Goal: Task Accomplishment & Management: Use online tool/utility

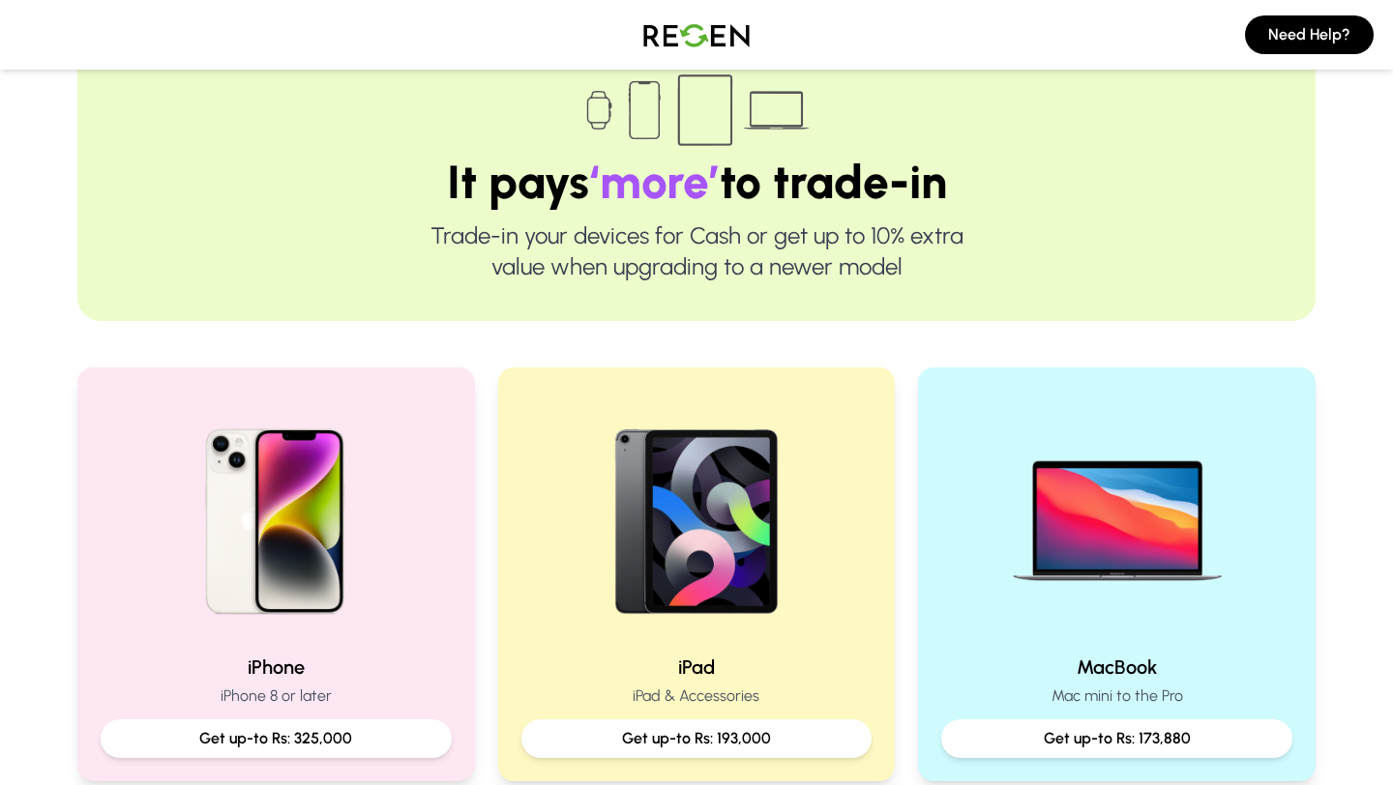
scroll to position [114, 0]
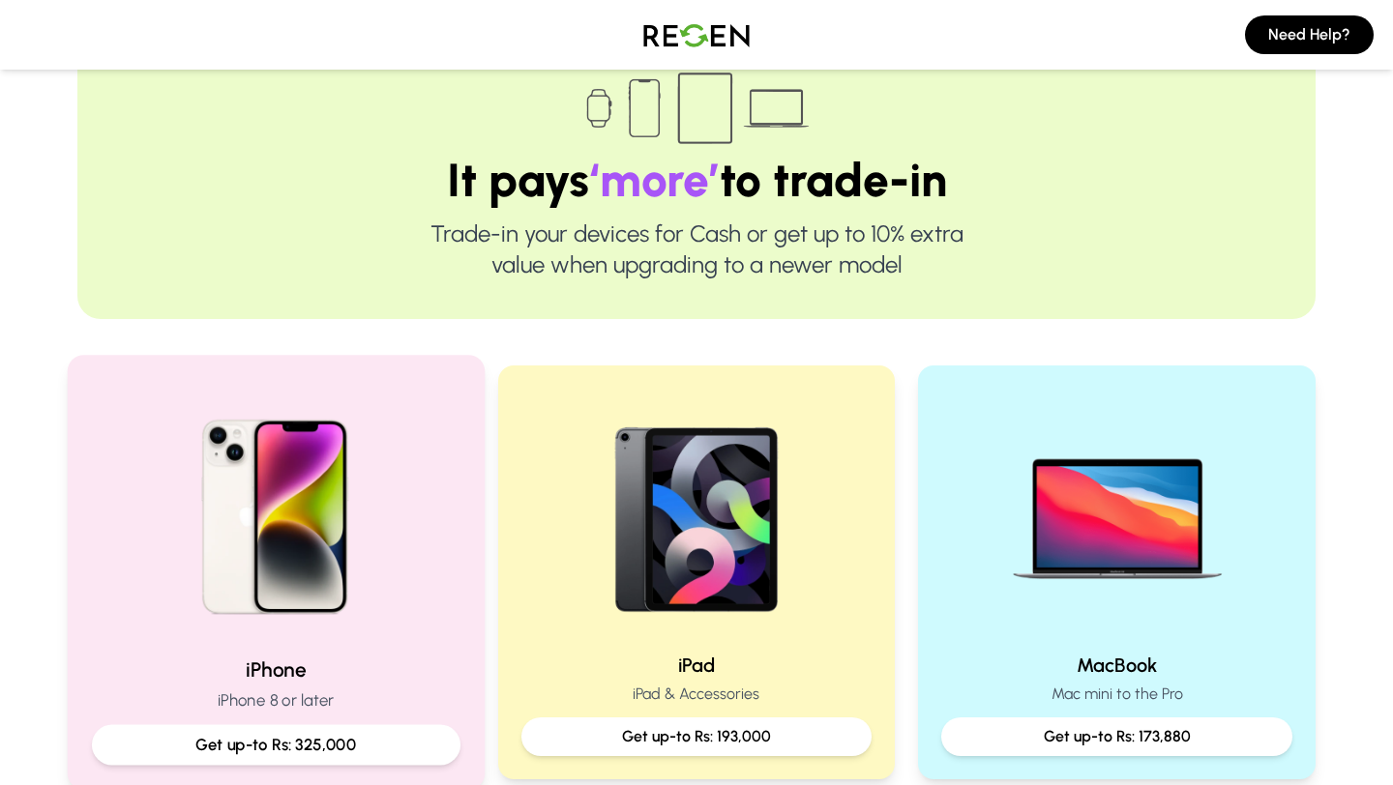
click at [396, 749] on p "Get up-to Rs: 325,000" at bounding box center [276, 745] width 336 height 24
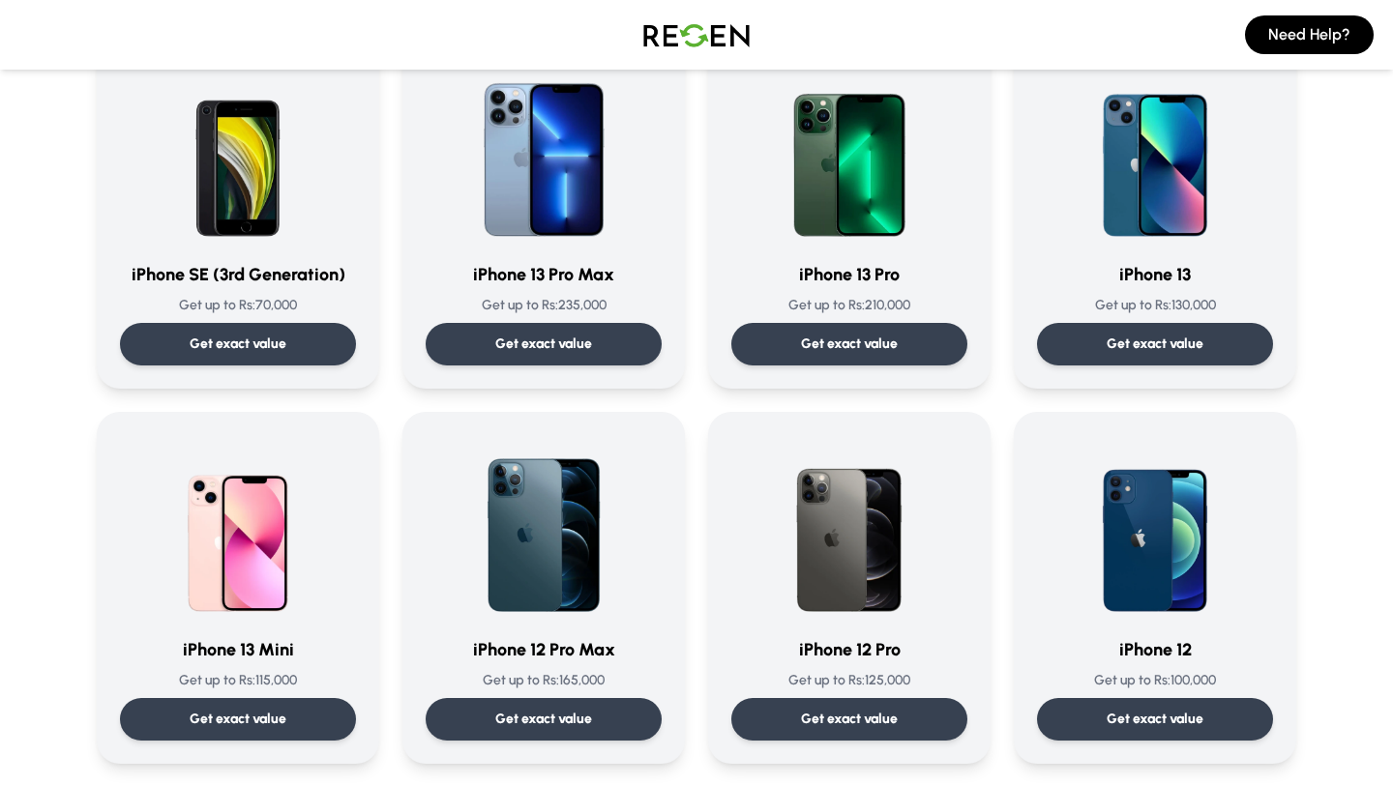
scroll to position [937, 0]
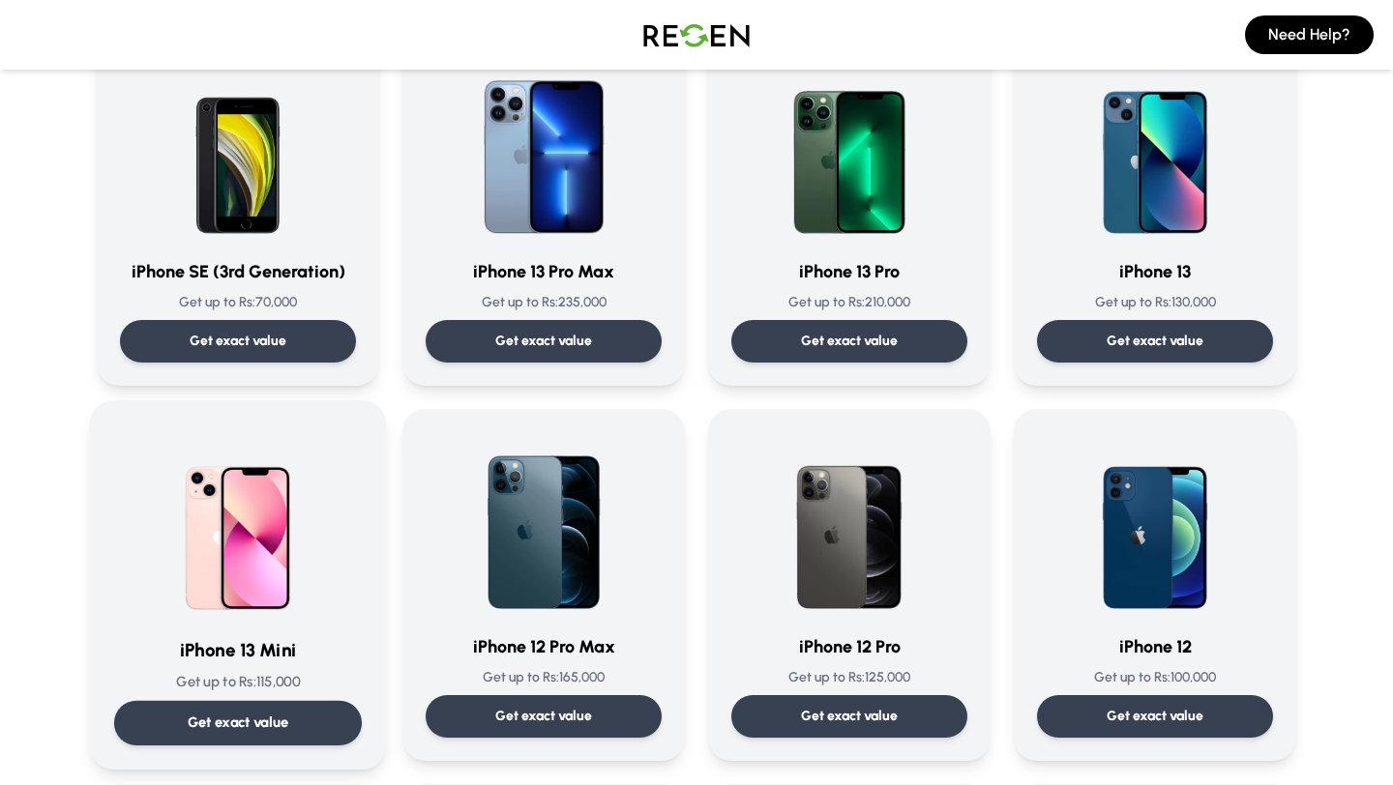
click at [271, 696] on div "iPhone 13 Mini Get up to Rs: 115,000 Get exact value" at bounding box center [238, 585] width 248 height 321
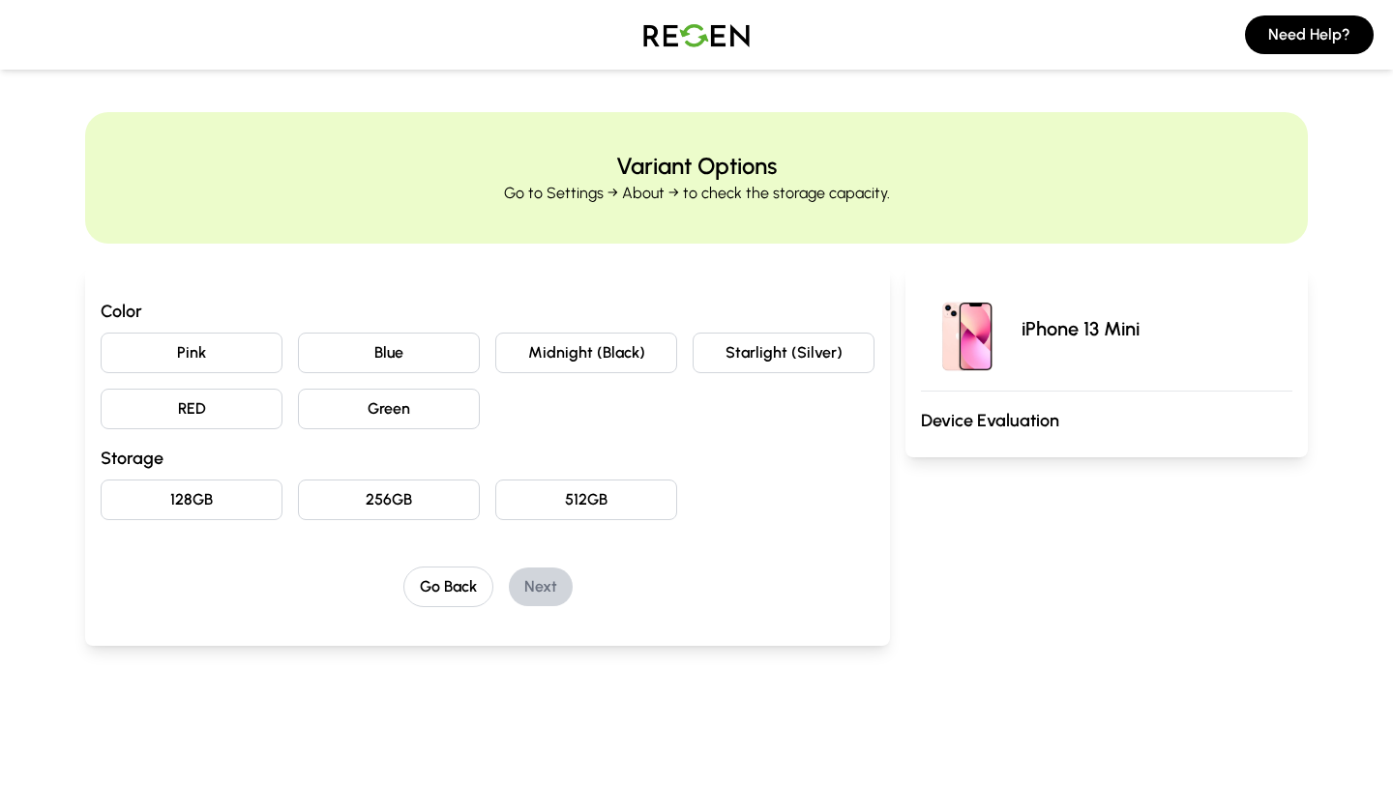
click at [392, 415] on button "Green" at bounding box center [389, 409] width 182 height 41
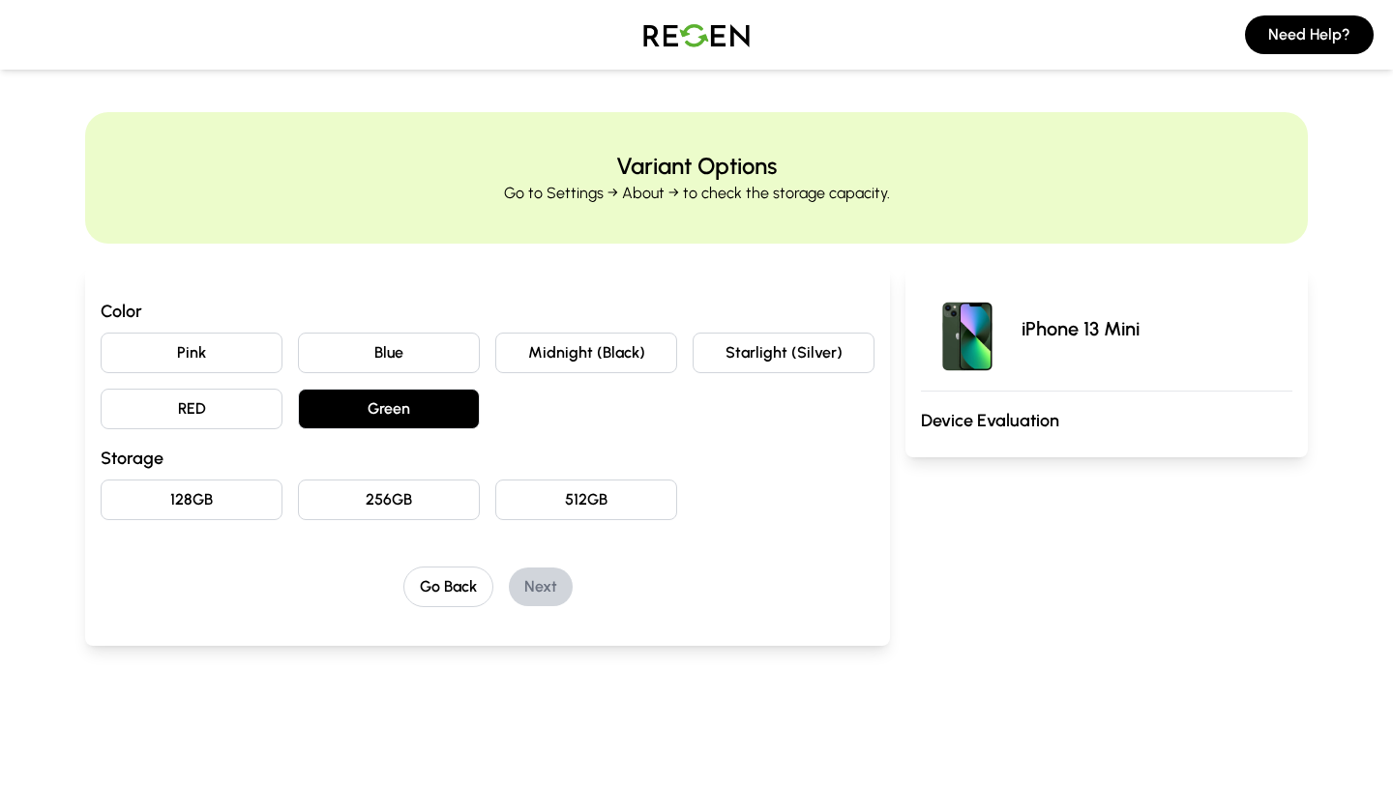
click at [256, 492] on button "128GB" at bounding box center [192, 500] width 182 height 41
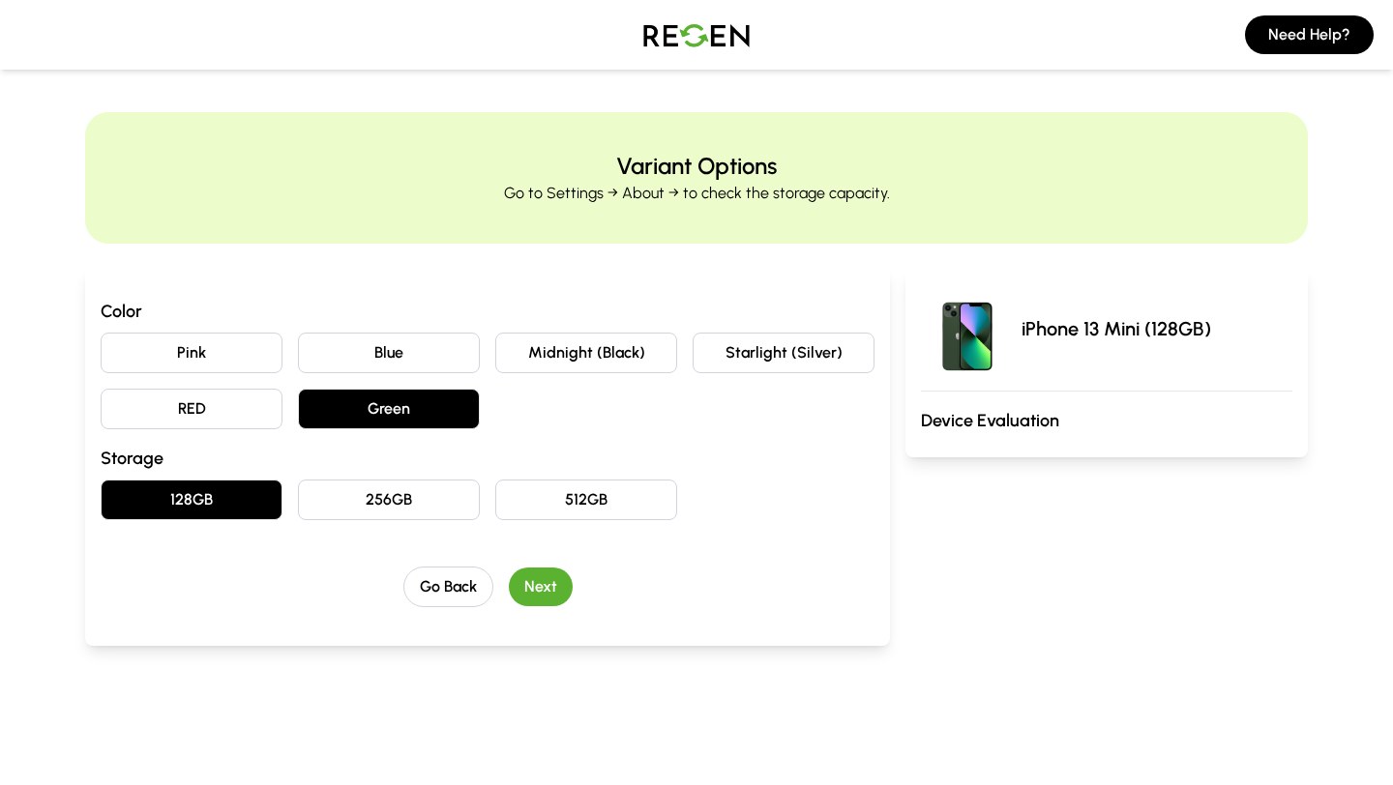
click at [559, 592] on button "Next" at bounding box center [541, 587] width 64 height 39
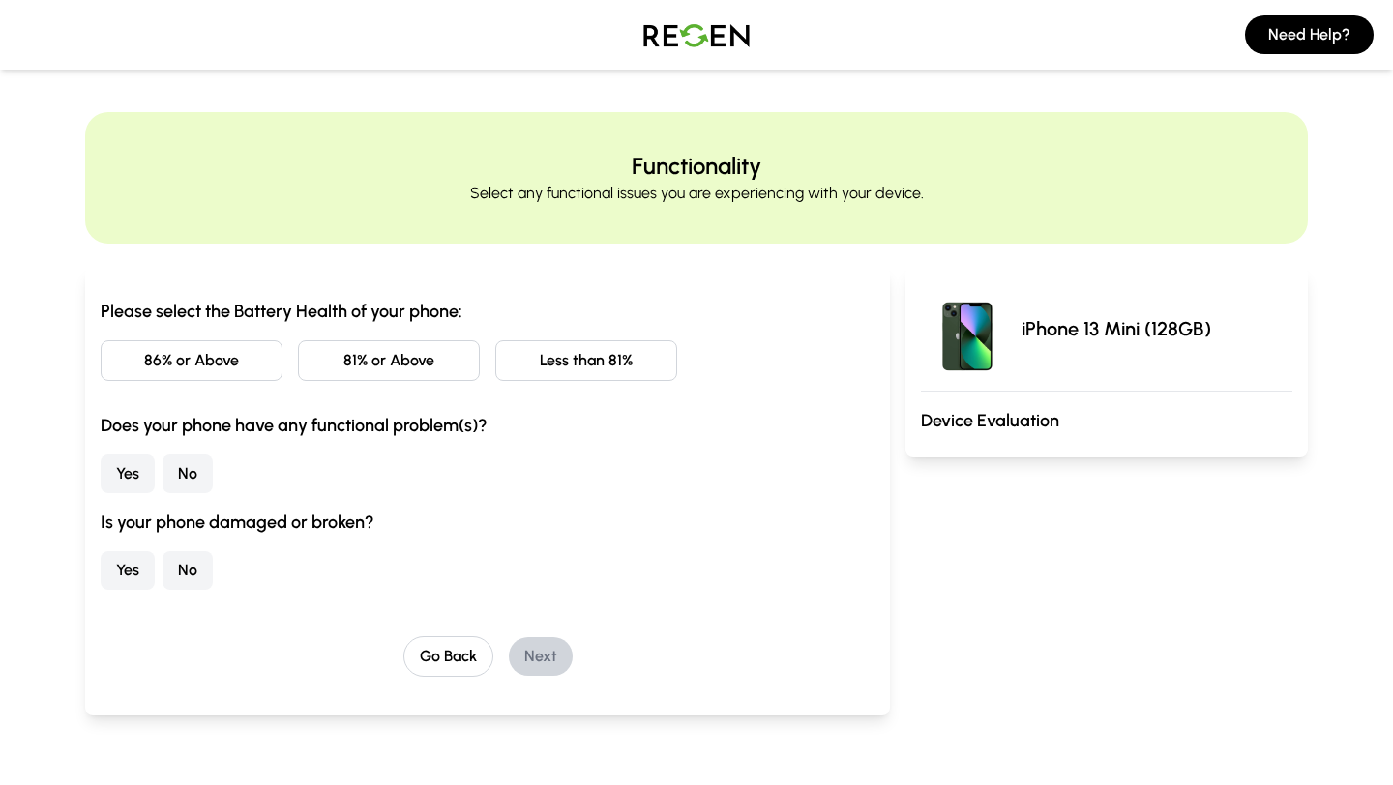
click at [550, 357] on button "Less than 81%" at bounding box center [586, 360] width 182 height 41
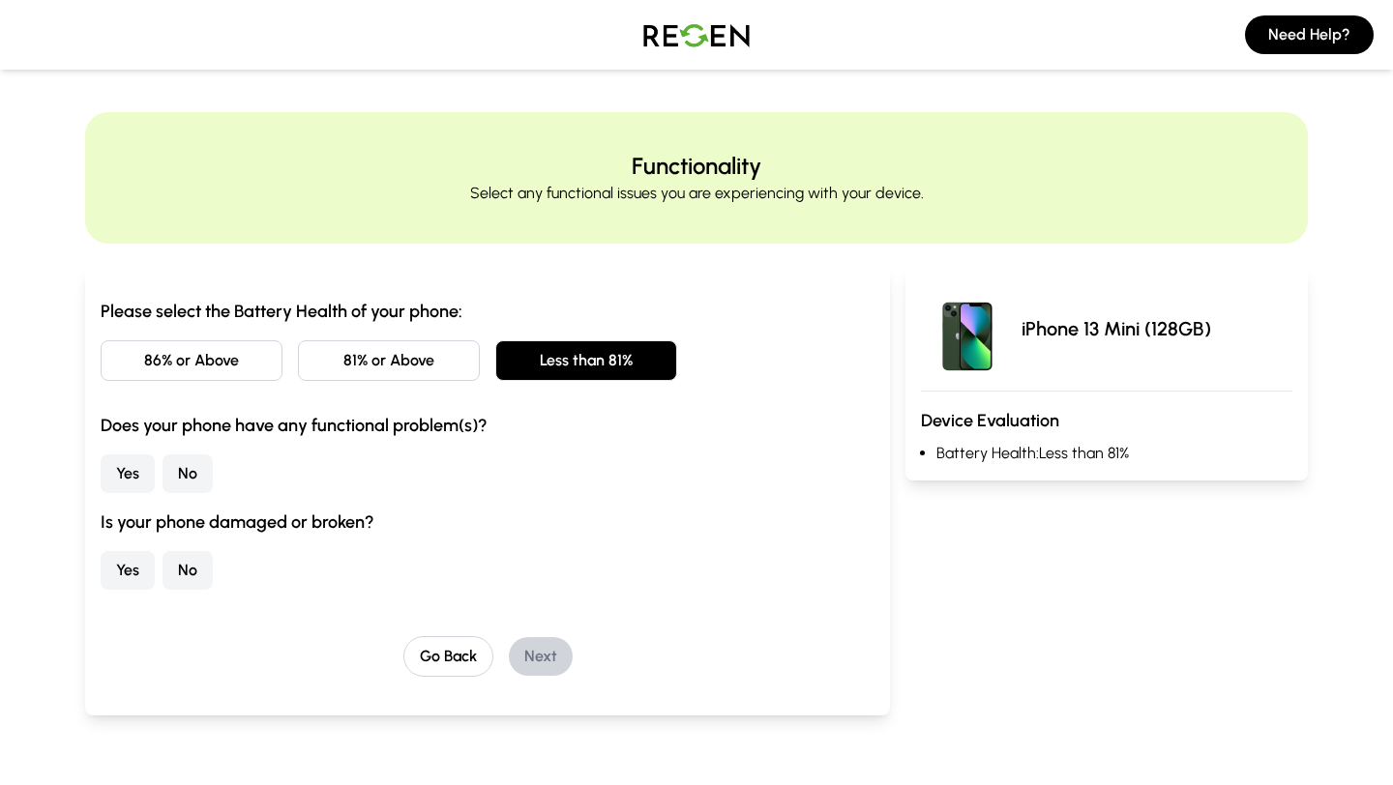
click at [209, 461] on button "No" at bounding box center [188, 474] width 50 height 39
click at [183, 580] on button "No" at bounding box center [188, 570] width 50 height 39
click at [543, 665] on button "Next" at bounding box center [541, 656] width 64 height 39
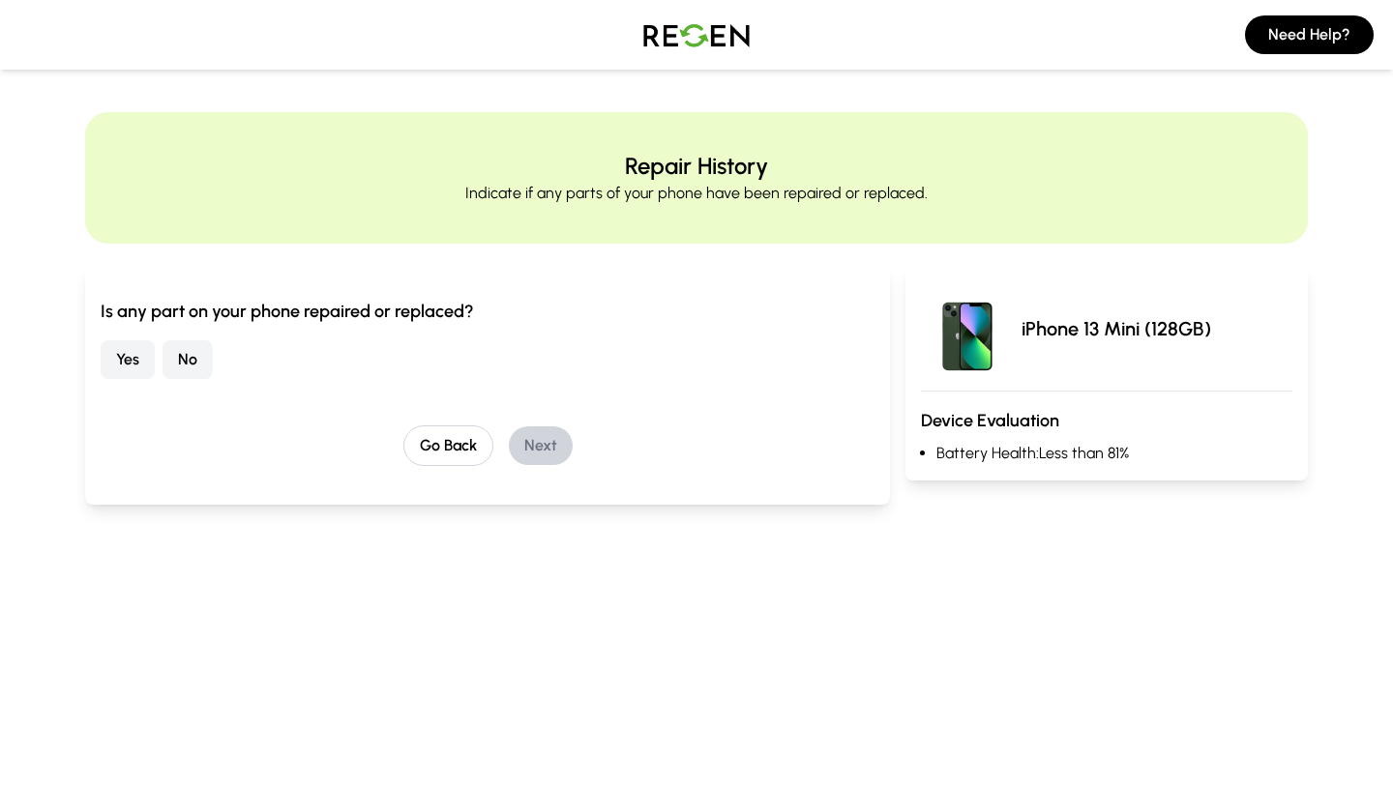
click at [195, 353] on button "No" at bounding box center [188, 359] width 50 height 39
click at [553, 452] on button "Next" at bounding box center [541, 446] width 64 height 39
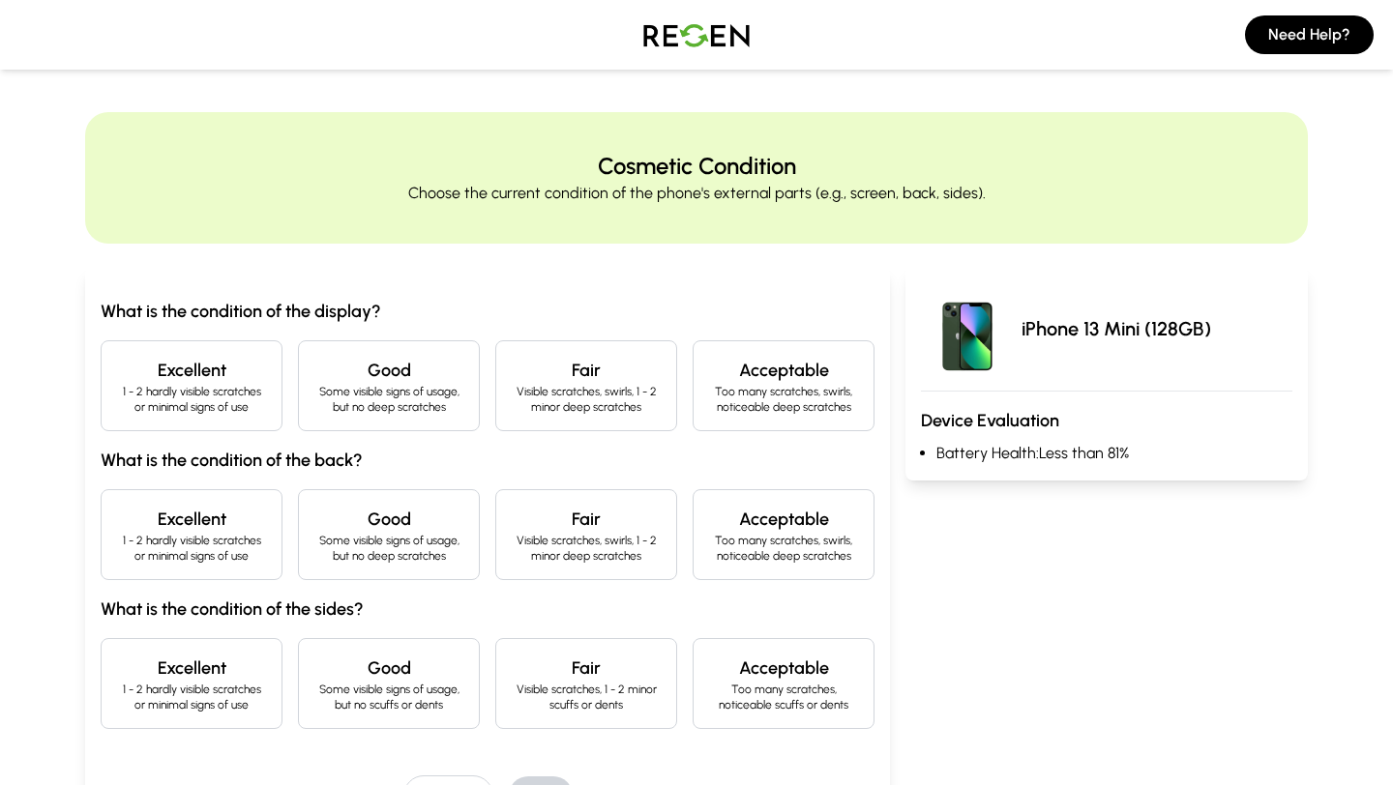
click at [394, 390] on p "Some visible signs of usage, but no deep scratches" at bounding box center [388, 399] width 149 height 31
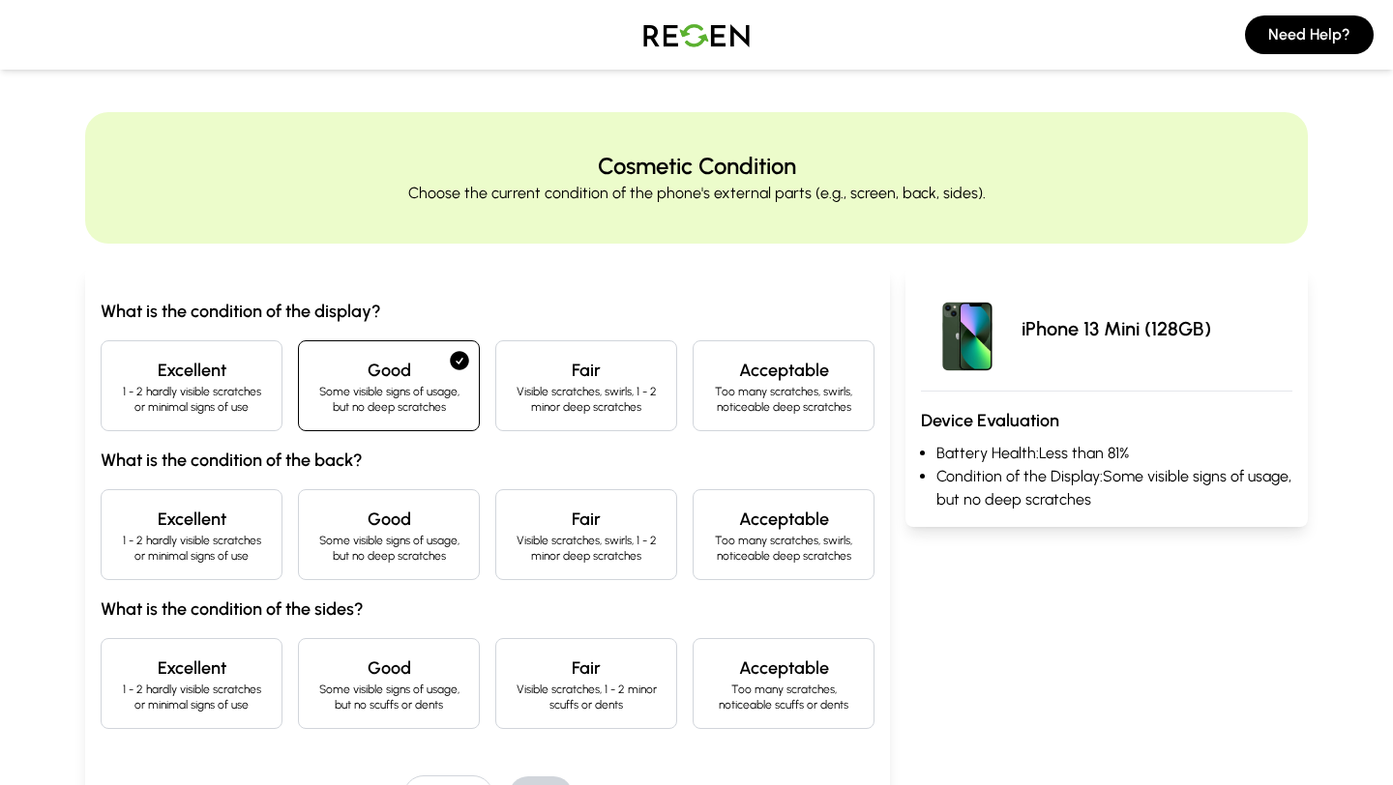
click at [494, 554] on div "Excellent 1 - 2 hardly visible scratches or minimal signs of use Good Some visi…" at bounding box center [488, 534] width 774 height 91
click at [534, 538] on p "Visible scratches, swirls, 1 - 2 minor deep scratches" at bounding box center [586, 548] width 149 height 31
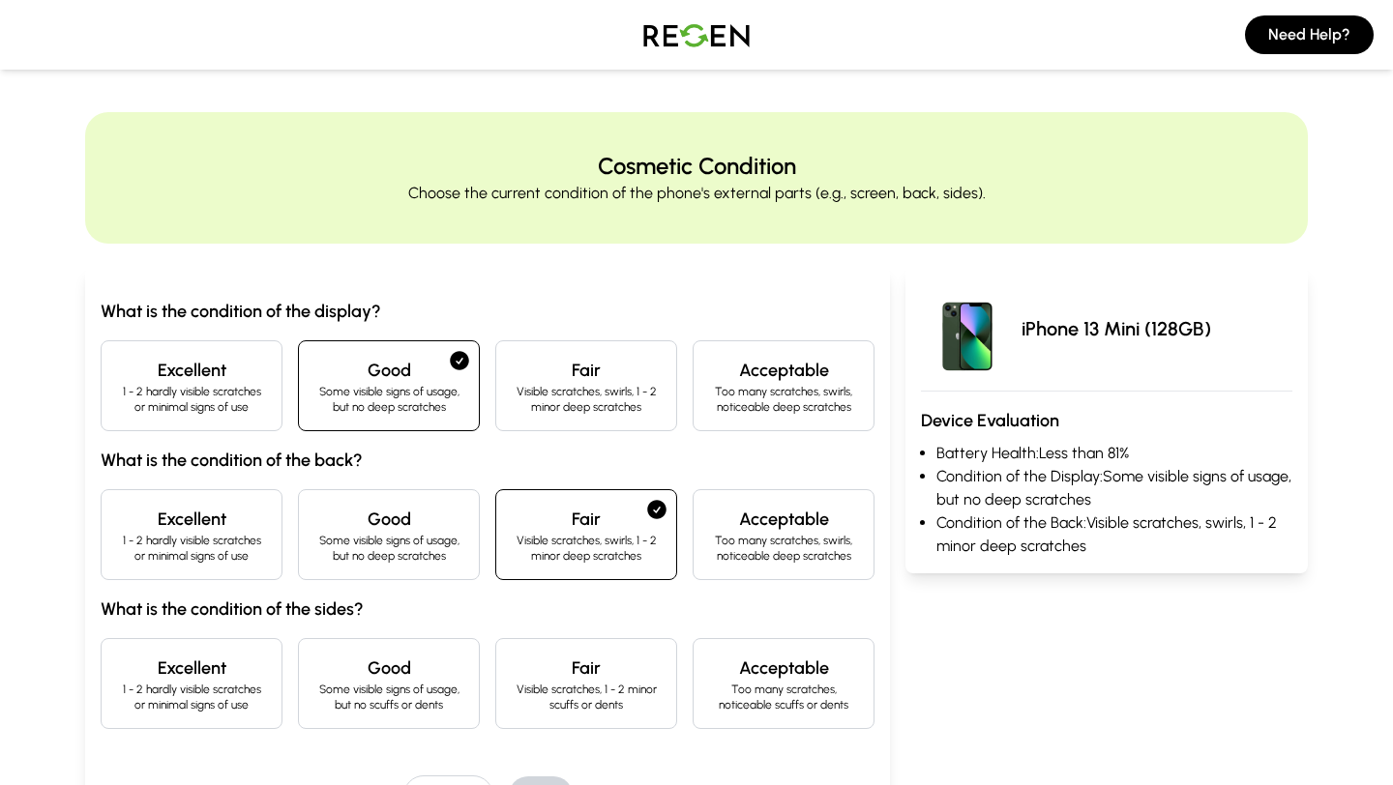
click at [553, 676] on h4 "Fair" at bounding box center [586, 668] width 149 height 27
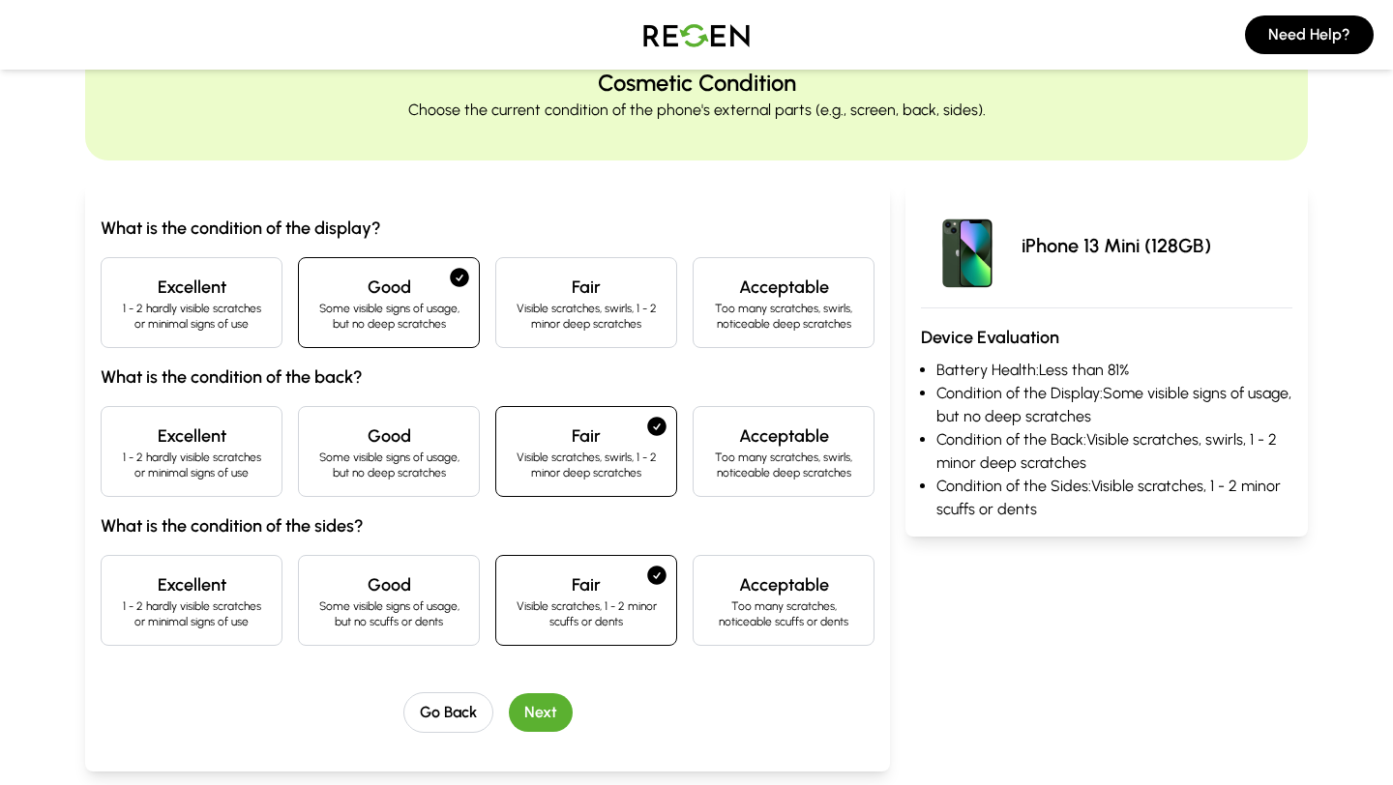
scroll to position [87, 0]
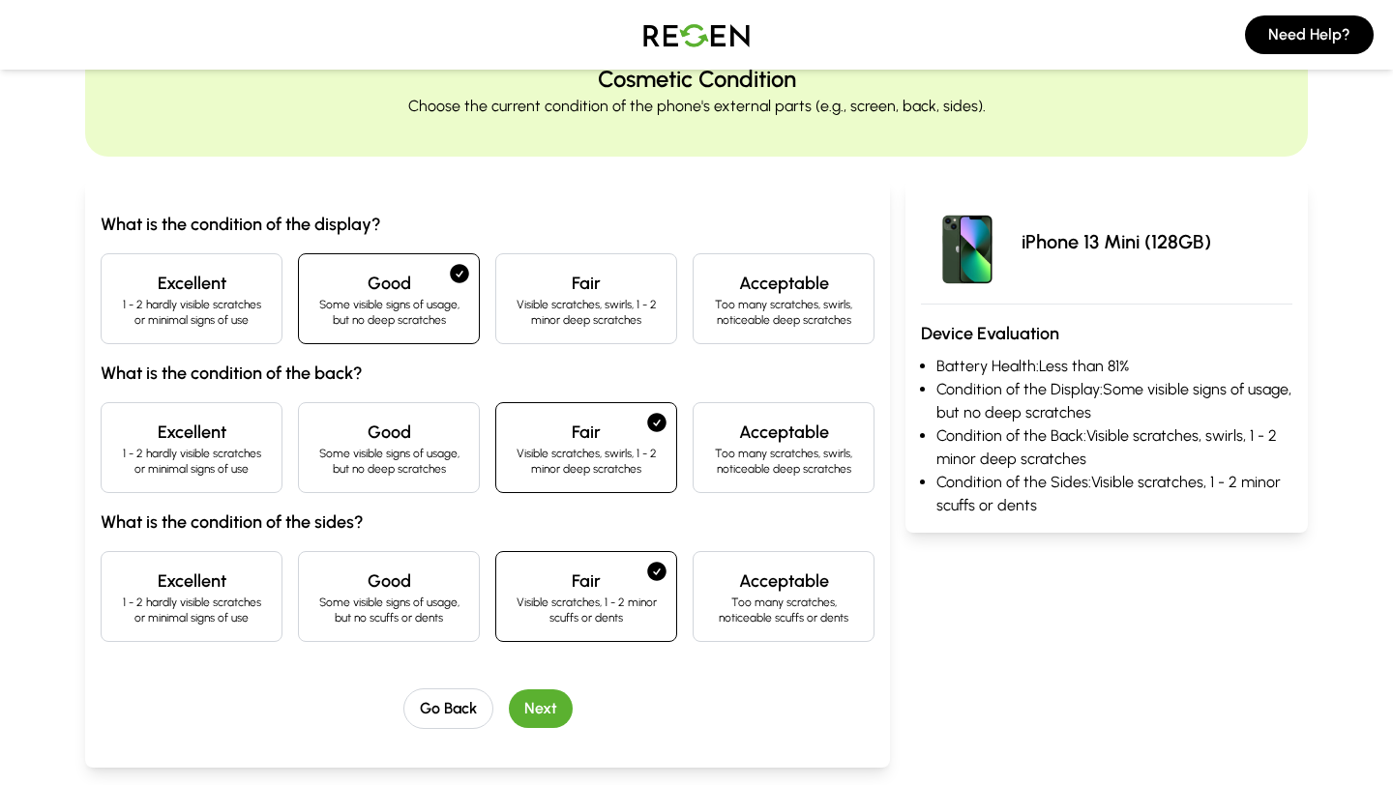
click at [762, 577] on h4 "Acceptable" at bounding box center [783, 581] width 149 height 27
click at [548, 708] on button "Next" at bounding box center [541, 709] width 64 height 39
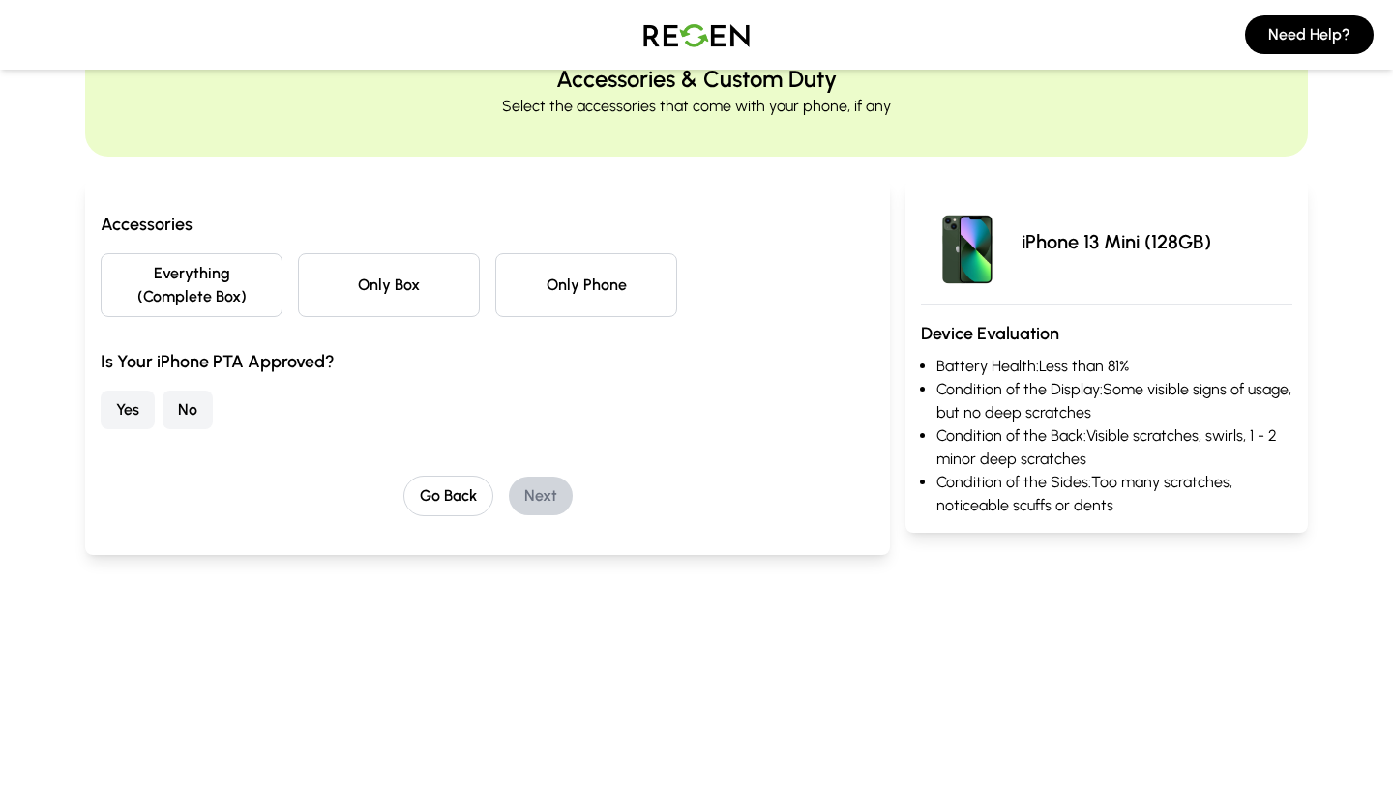
click at [222, 294] on button "Everything (Complete Box)" at bounding box center [192, 285] width 182 height 64
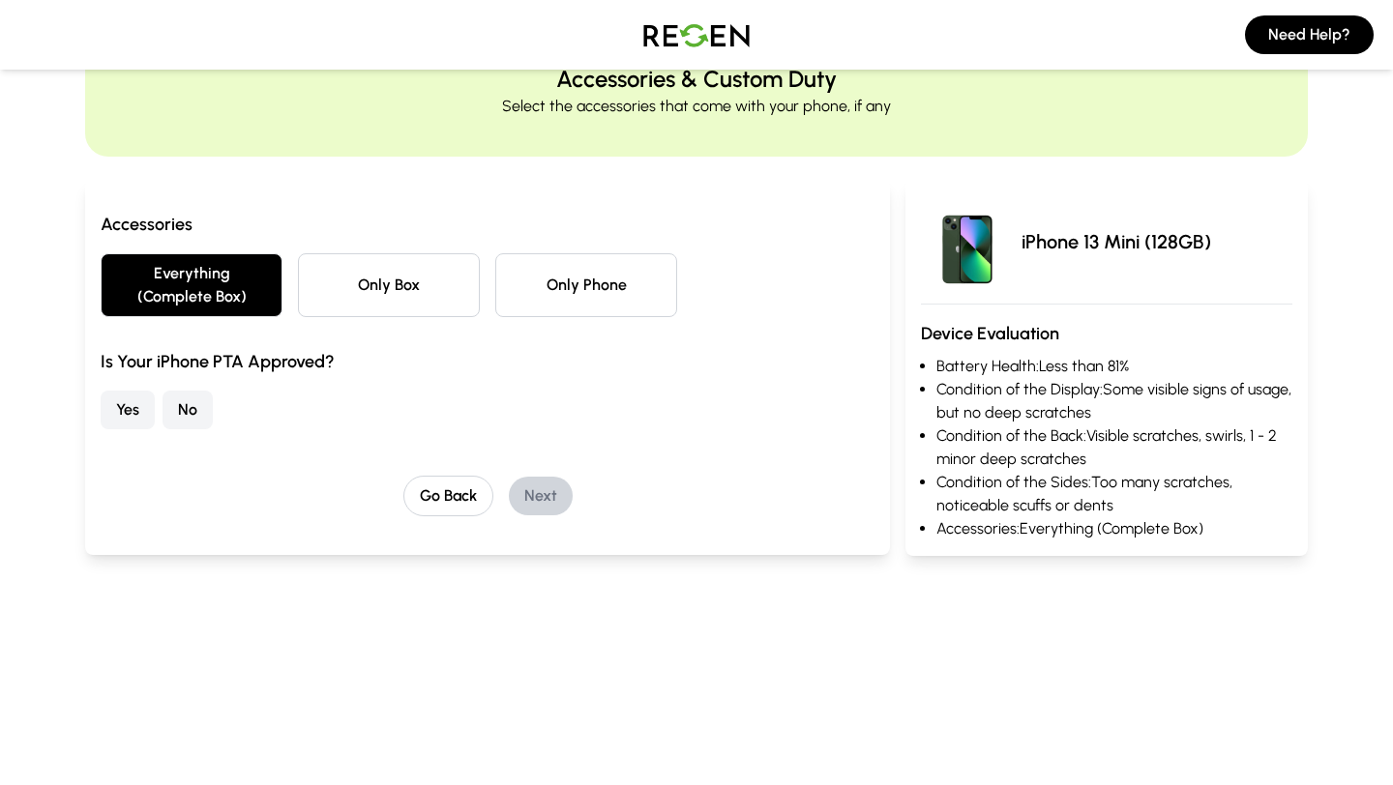
click at [129, 404] on button "Yes" at bounding box center [128, 410] width 54 height 39
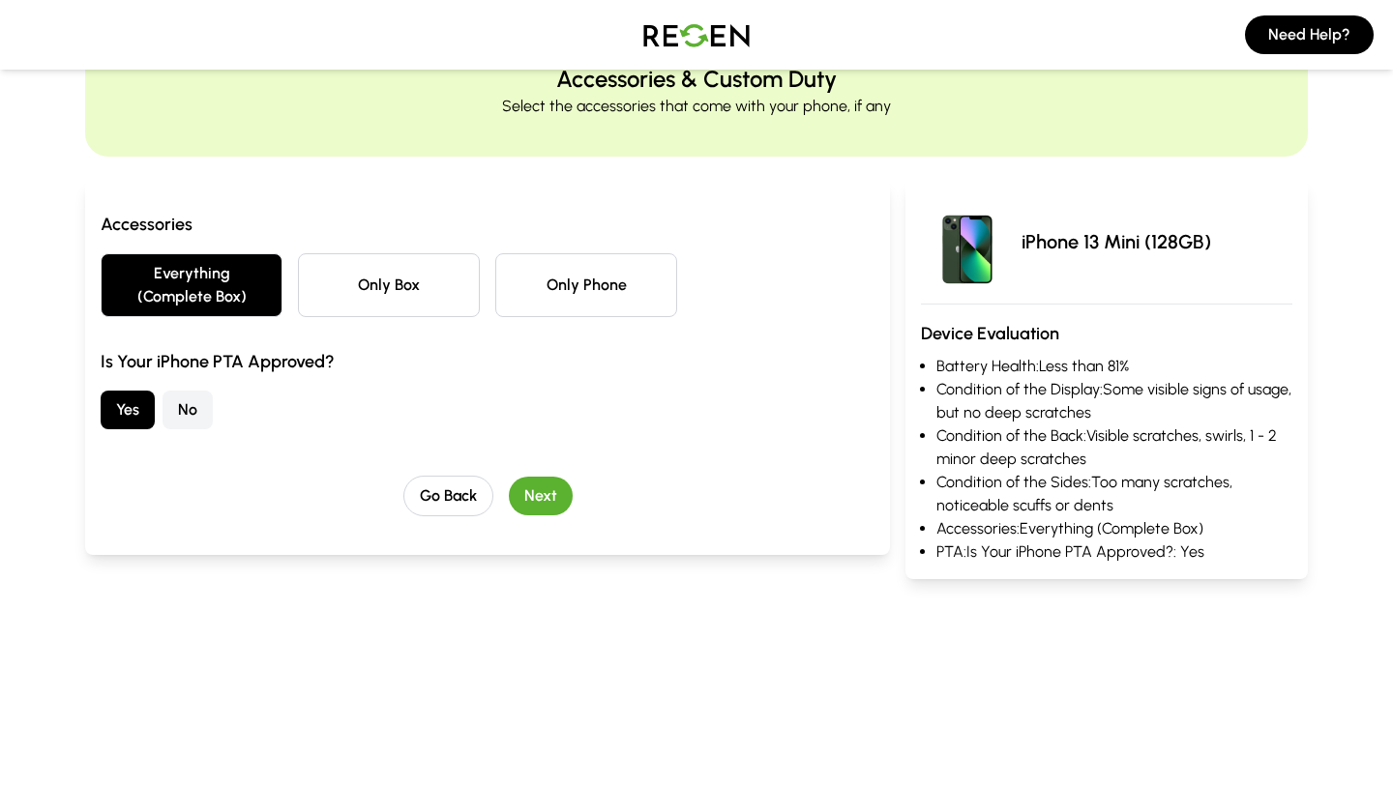
click at [538, 494] on button "Next" at bounding box center [541, 496] width 64 height 39
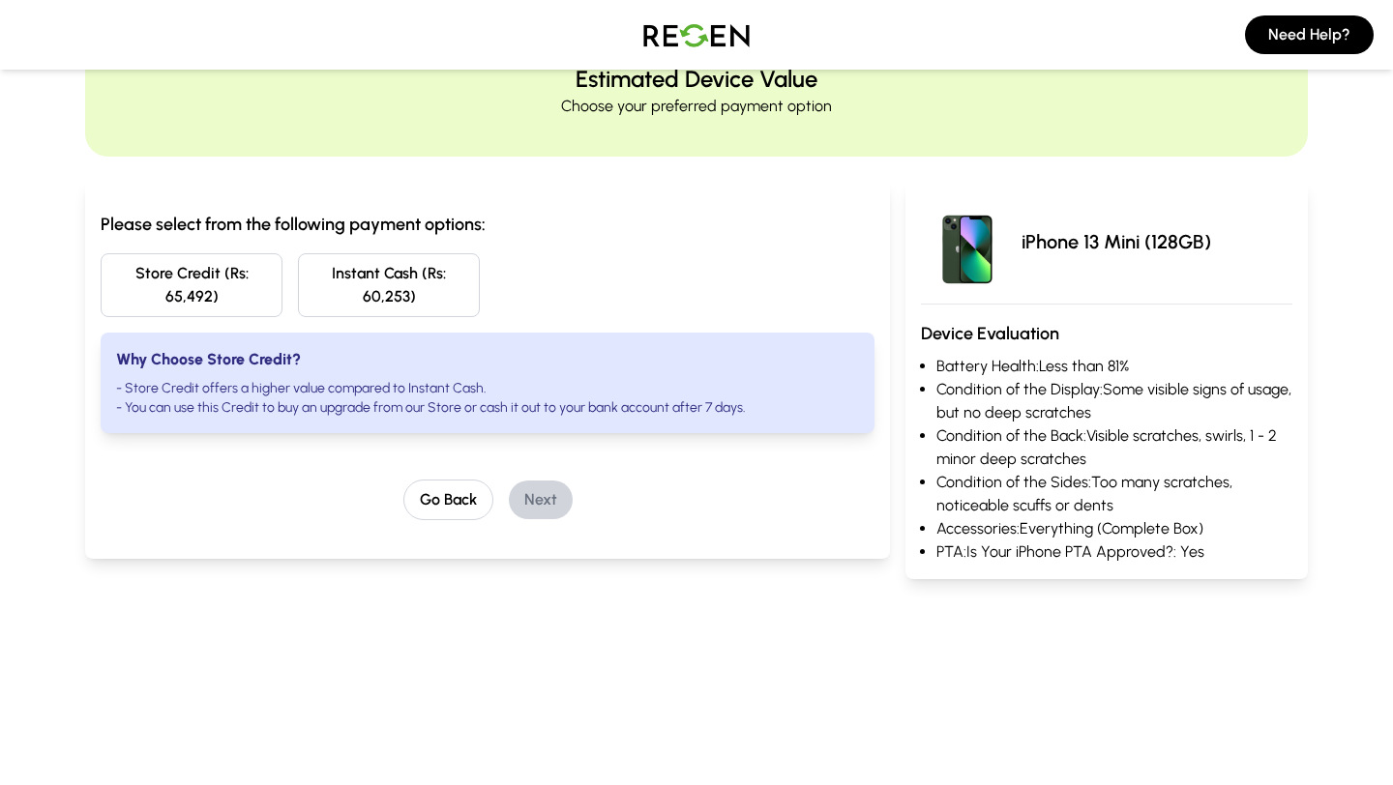
click at [226, 267] on button "Store Credit (Rs: 65,492)" at bounding box center [192, 285] width 182 height 64
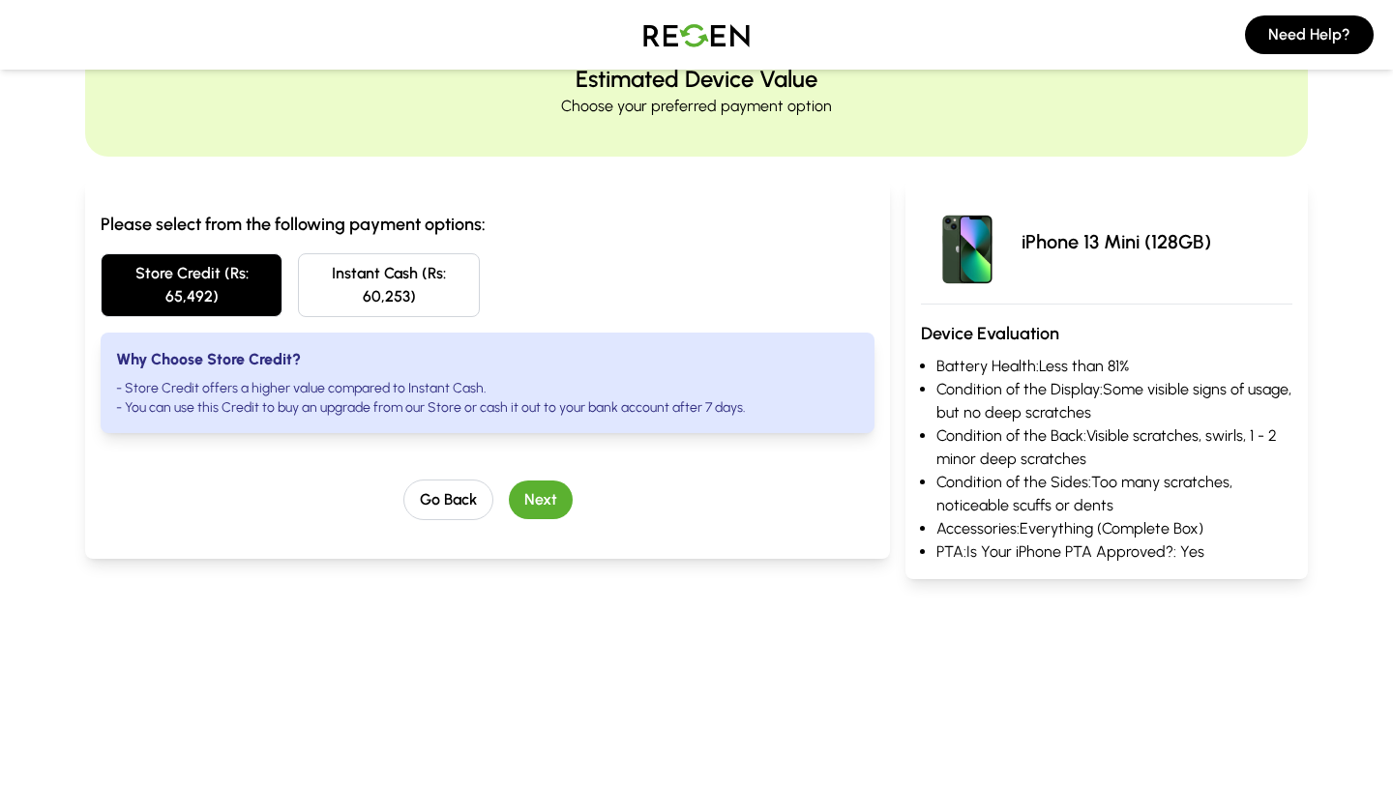
click at [459, 266] on button "Instant Cash (Rs: 60,253)" at bounding box center [389, 285] width 182 height 64
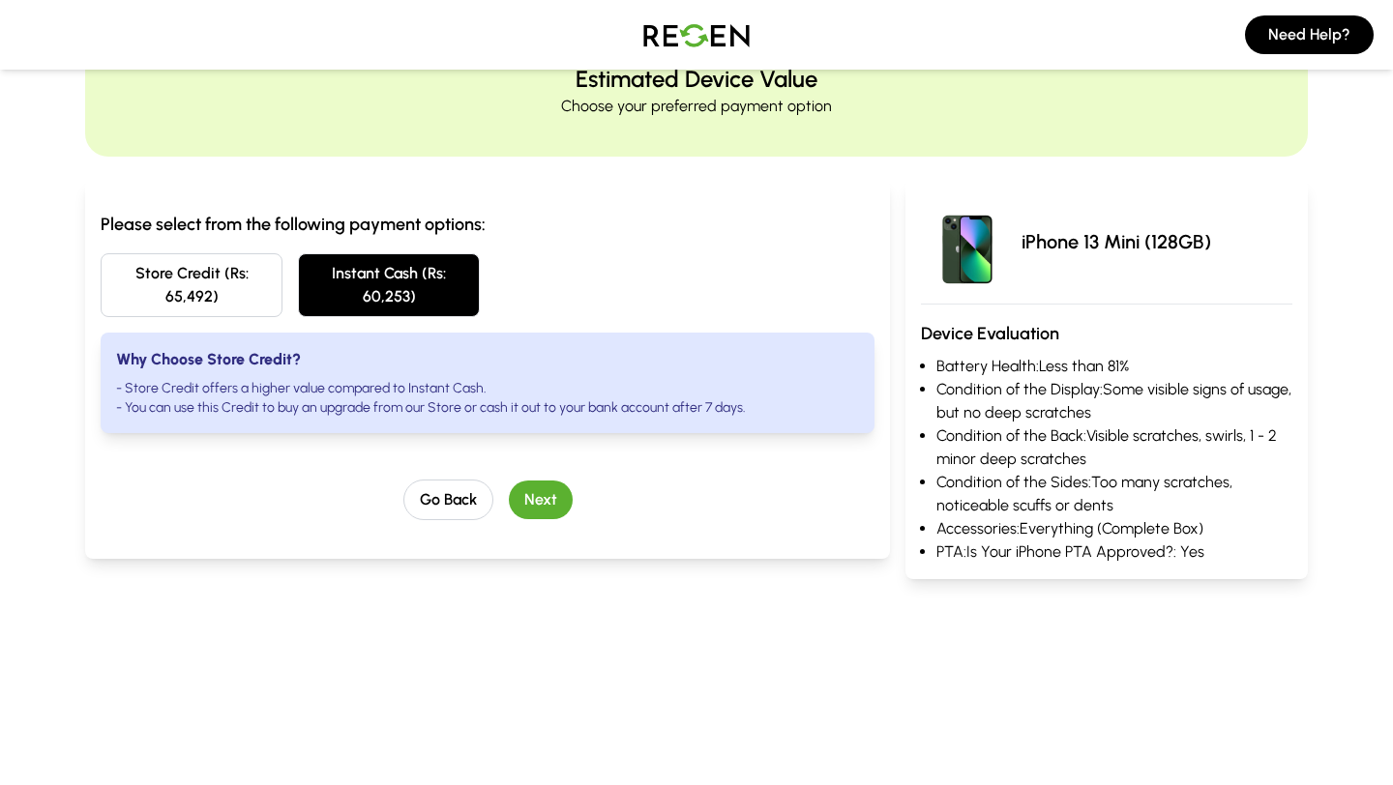
click at [539, 498] on button "Next" at bounding box center [541, 500] width 64 height 39
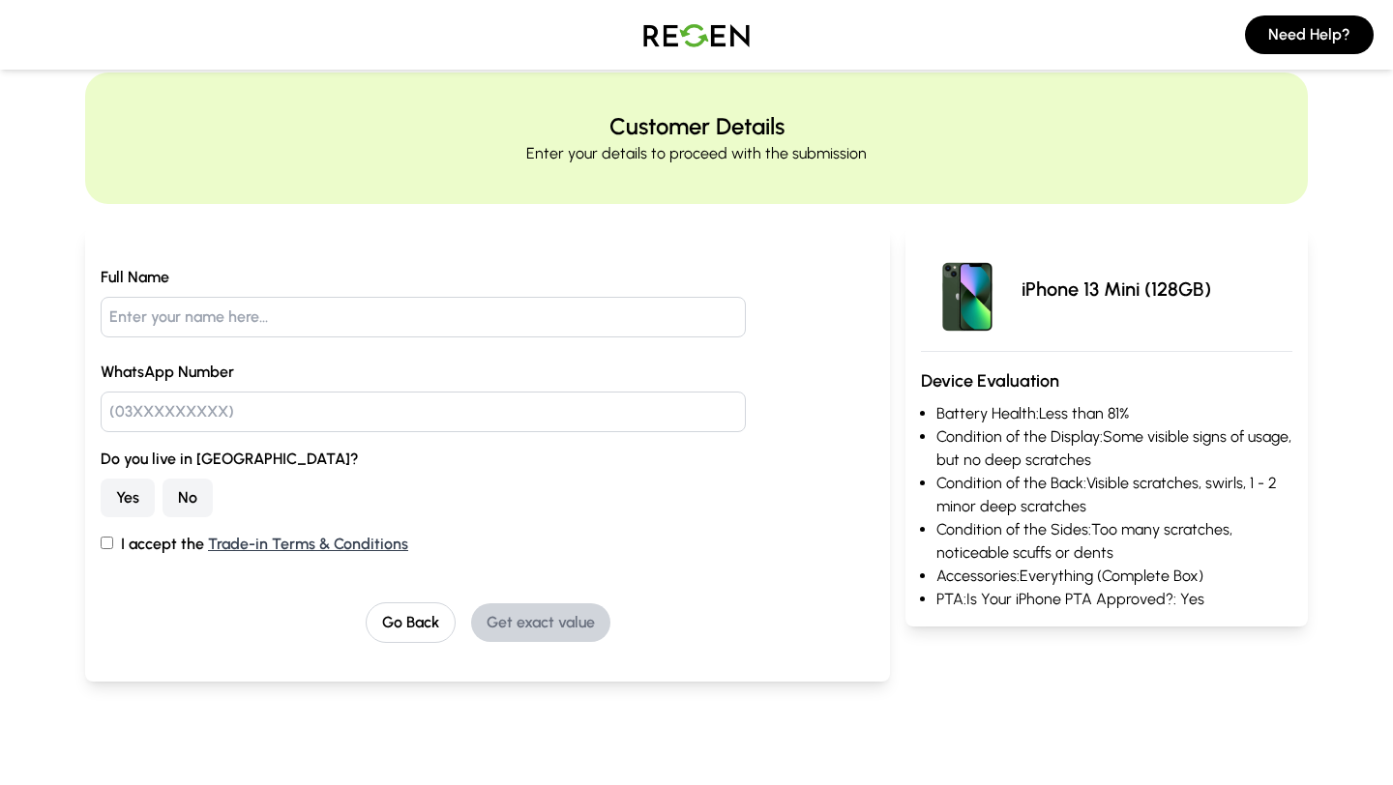
scroll to position [0, 0]
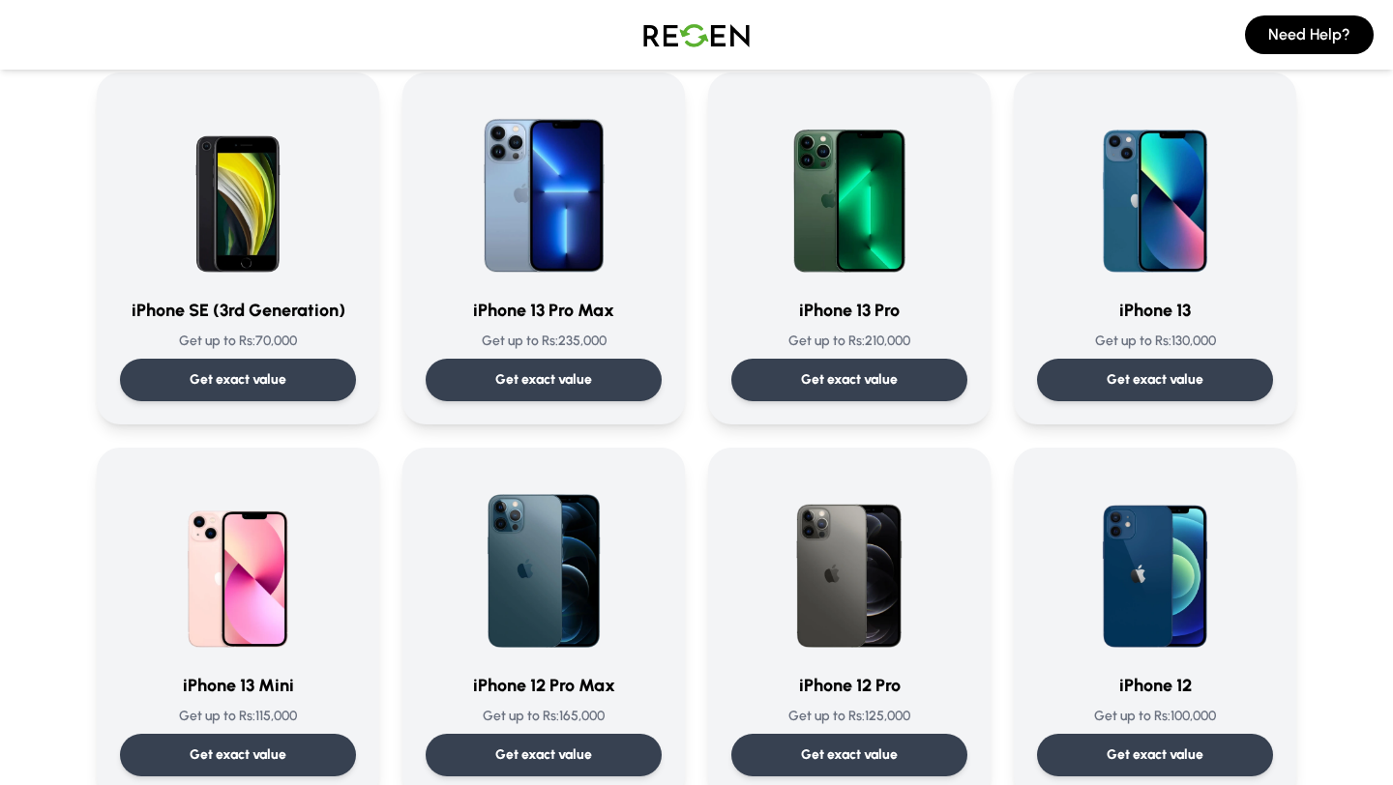
scroll to position [694, 0]
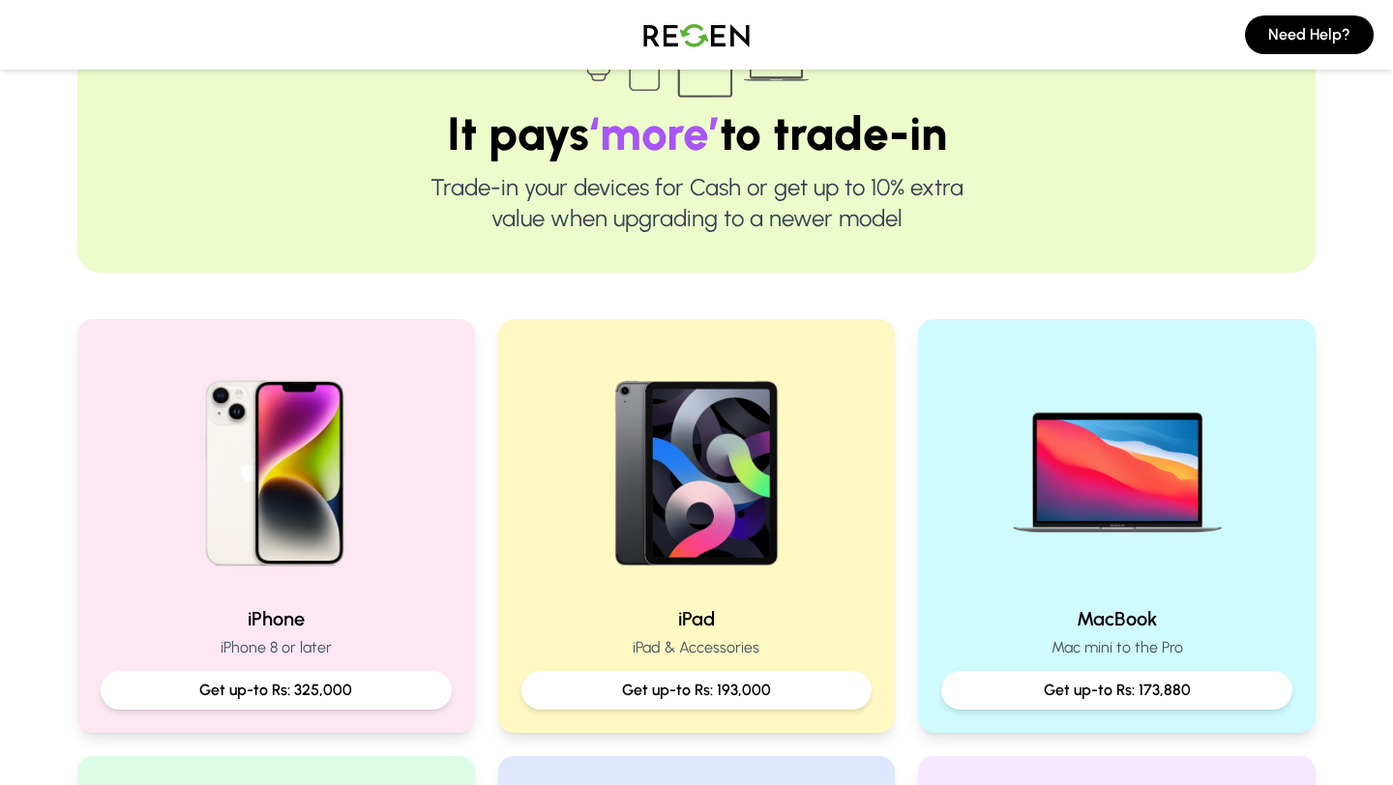
scroll to position [168, 0]
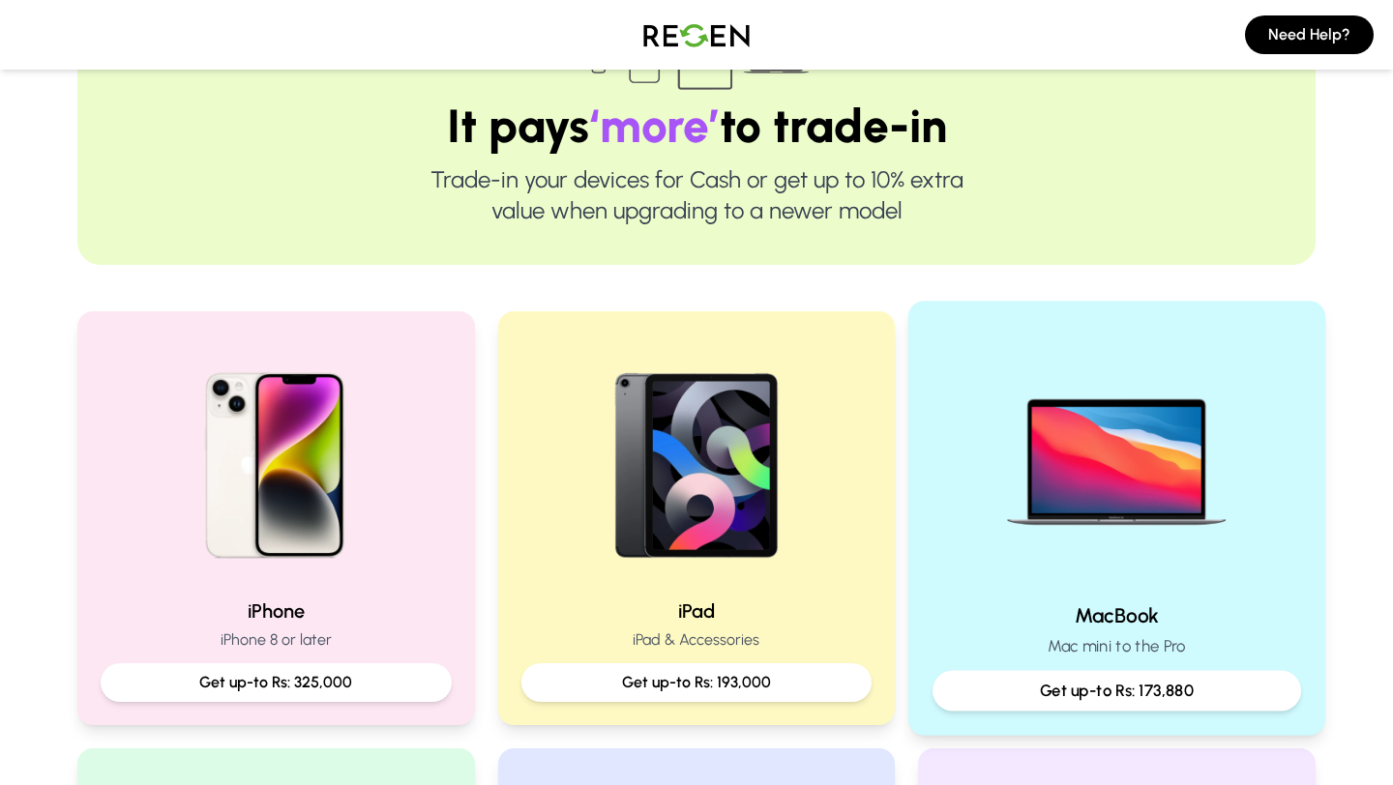
click at [963, 673] on div "Get up-to Rs: 173,880" at bounding box center [1116, 691] width 369 height 41
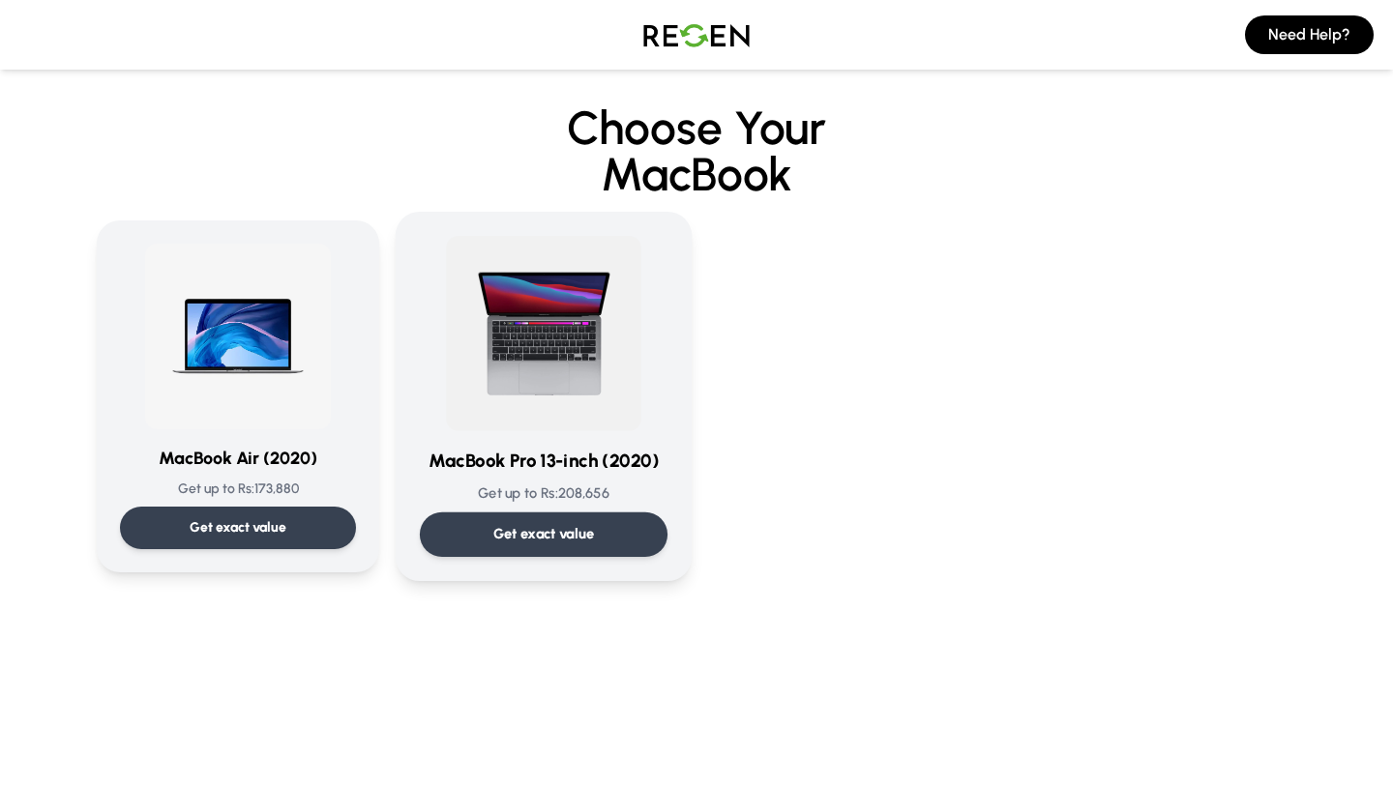
click at [503, 543] on p "Get exact value" at bounding box center [544, 534] width 102 height 20
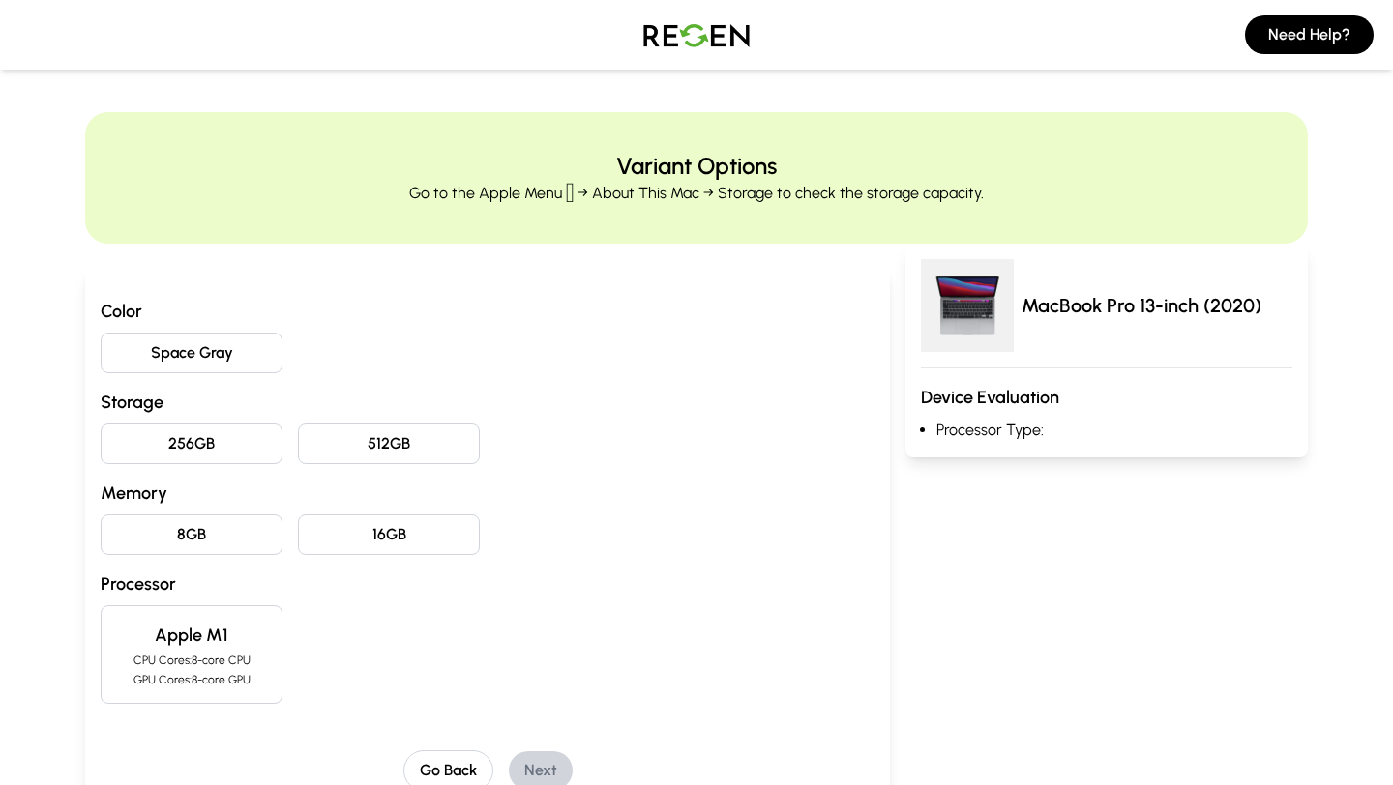
click at [210, 351] on button "Space Gray" at bounding box center [192, 353] width 182 height 41
click at [226, 426] on button "256GB" at bounding box center [192, 444] width 182 height 41
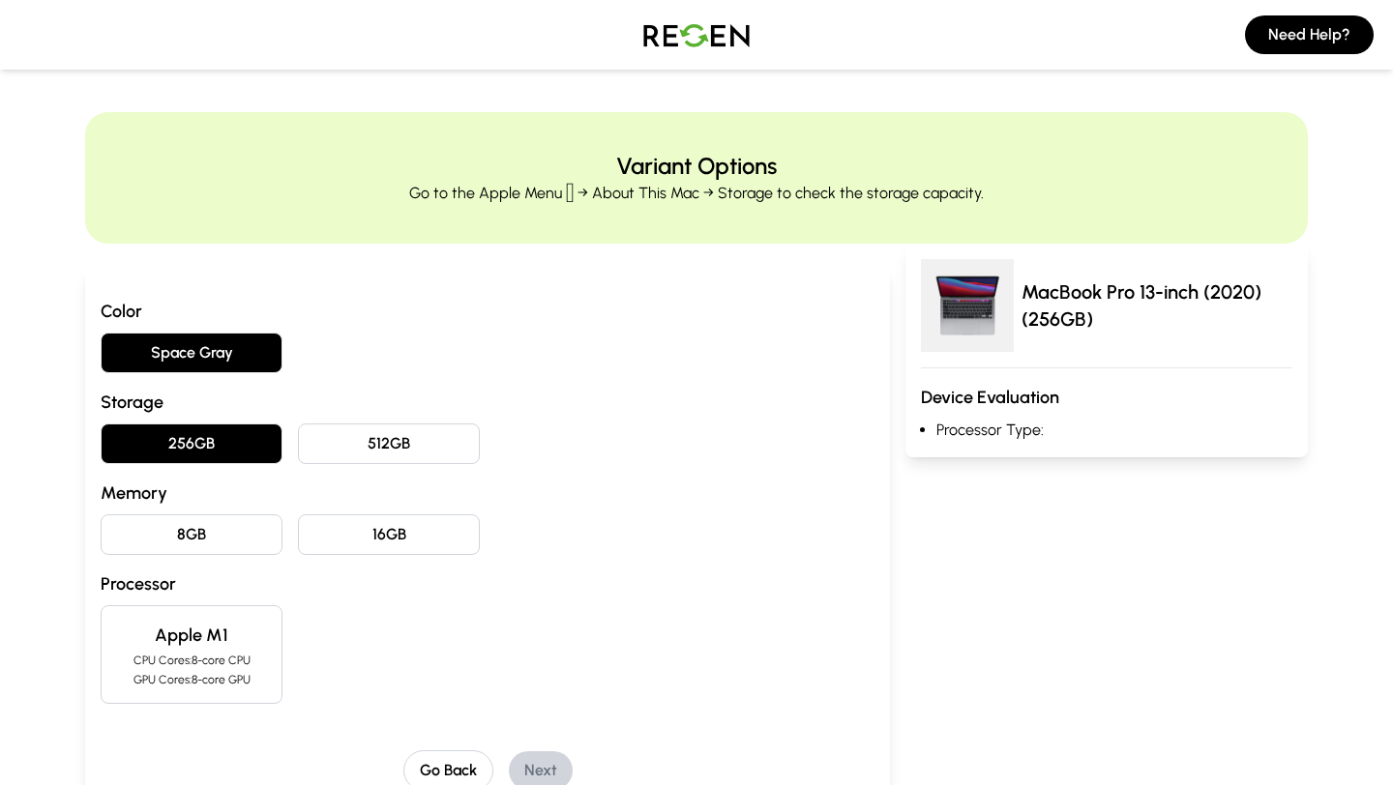
click at [231, 522] on button "8GB" at bounding box center [192, 535] width 182 height 41
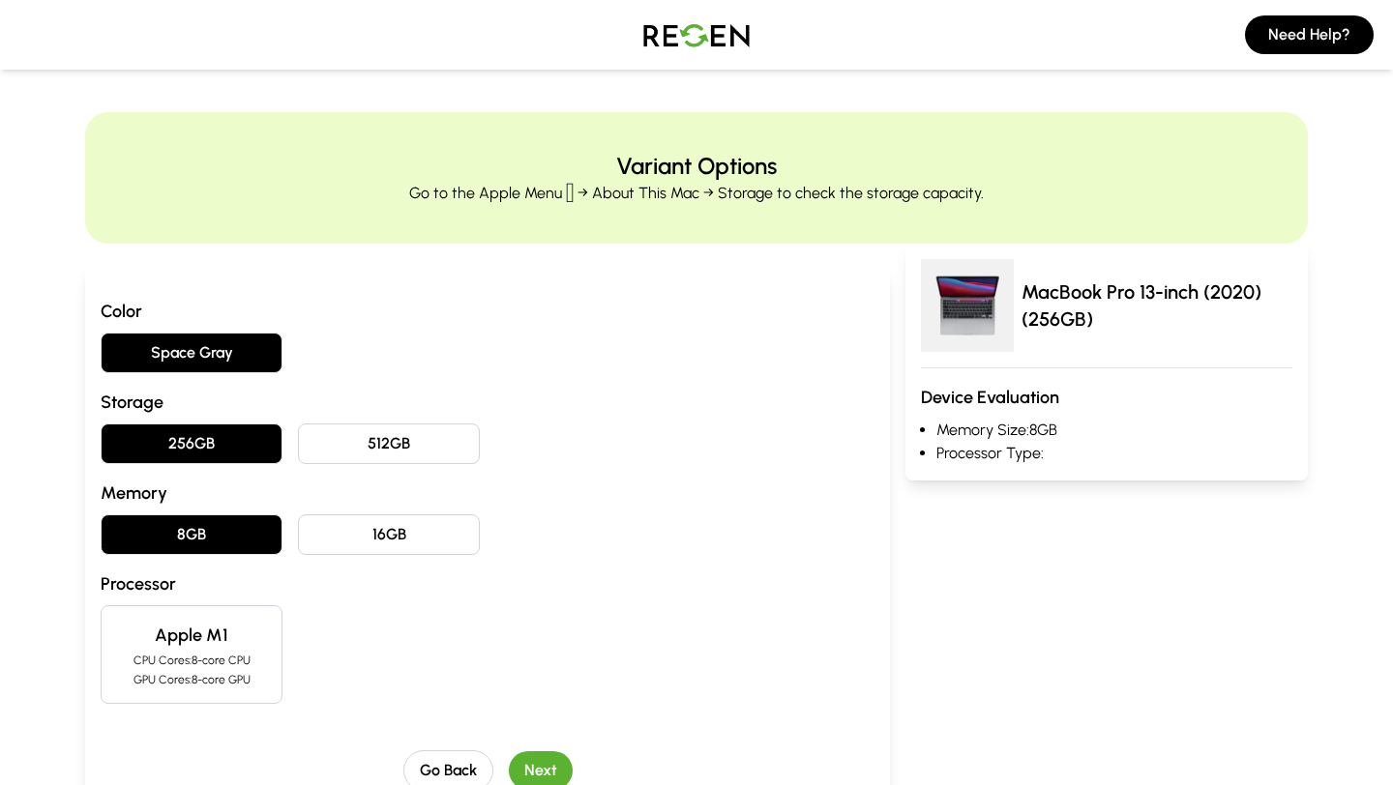
click at [209, 634] on h4 "Apple M1" at bounding box center [191, 635] width 149 height 27
click at [553, 768] on button "Next" at bounding box center [541, 771] width 64 height 39
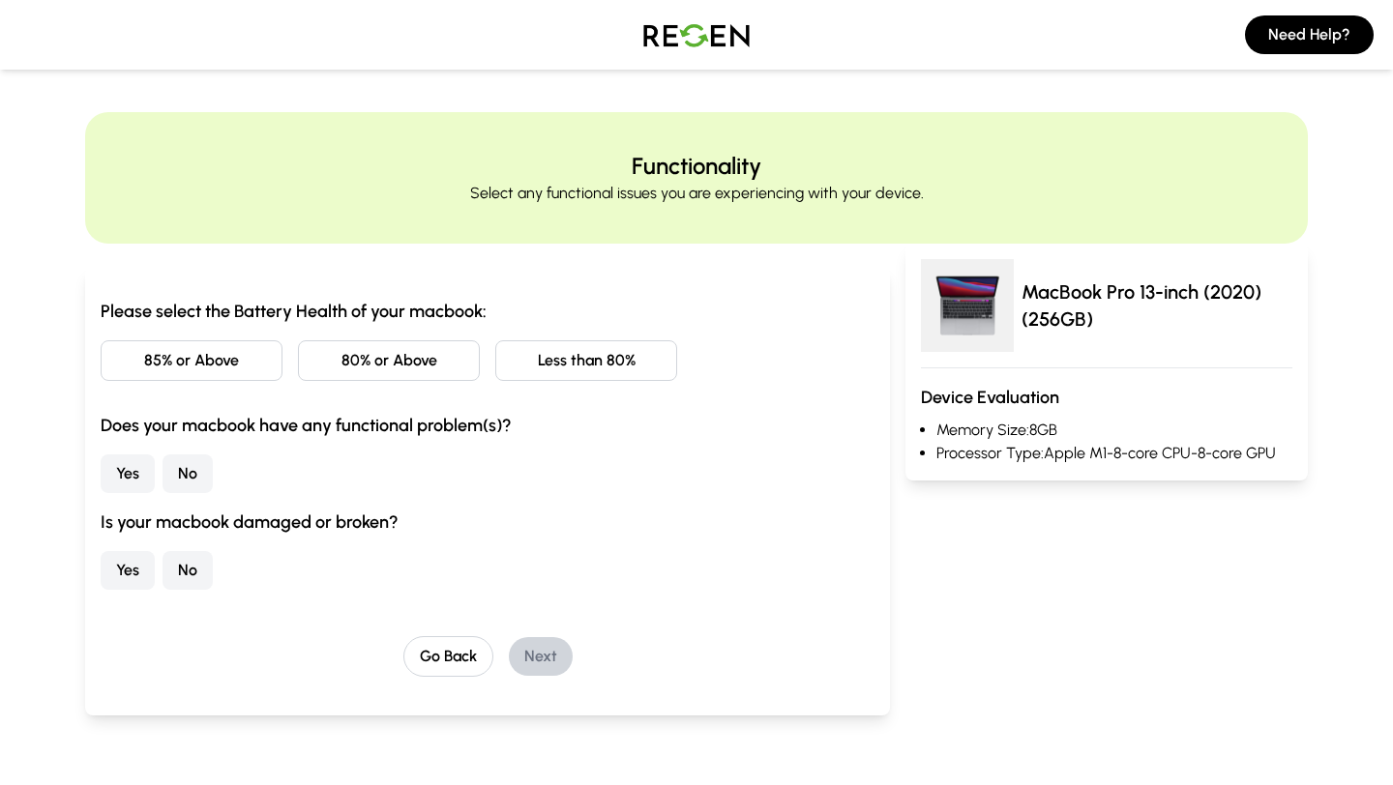
click at [217, 386] on div "Please select the Battery Health of your macbook: 85% or Above 80% or Above Les…" at bounding box center [488, 444] width 774 height 292
click at [233, 359] on button "85% or Above" at bounding box center [192, 360] width 182 height 41
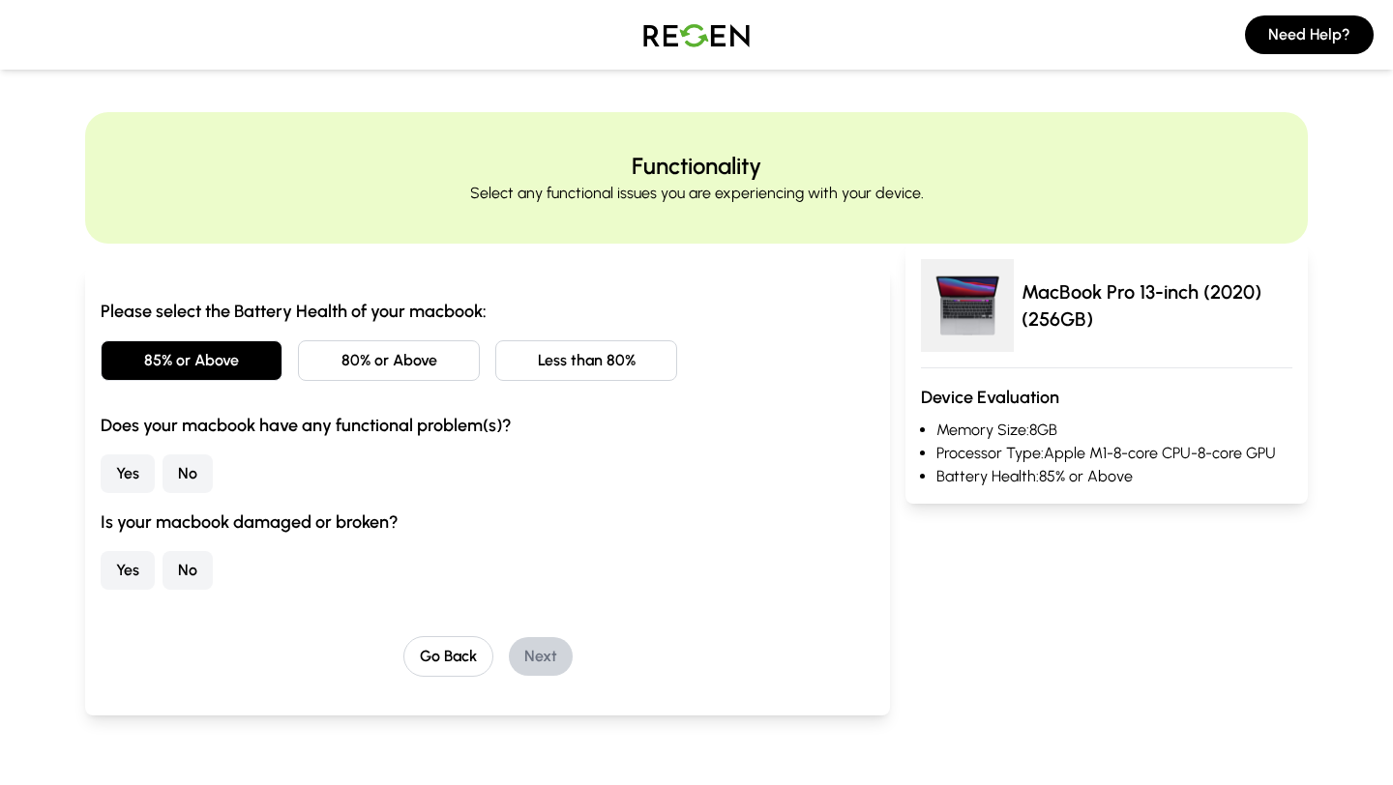
click at [188, 461] on button "No" at bounding box center [188, 474] width 50 height 39
click at [173, 571] on button "No" at bounding box center [188, 570] width 50 height 39
click at [509, 659] on button "Next" at bounding box center [541, 656] width 64 height 39
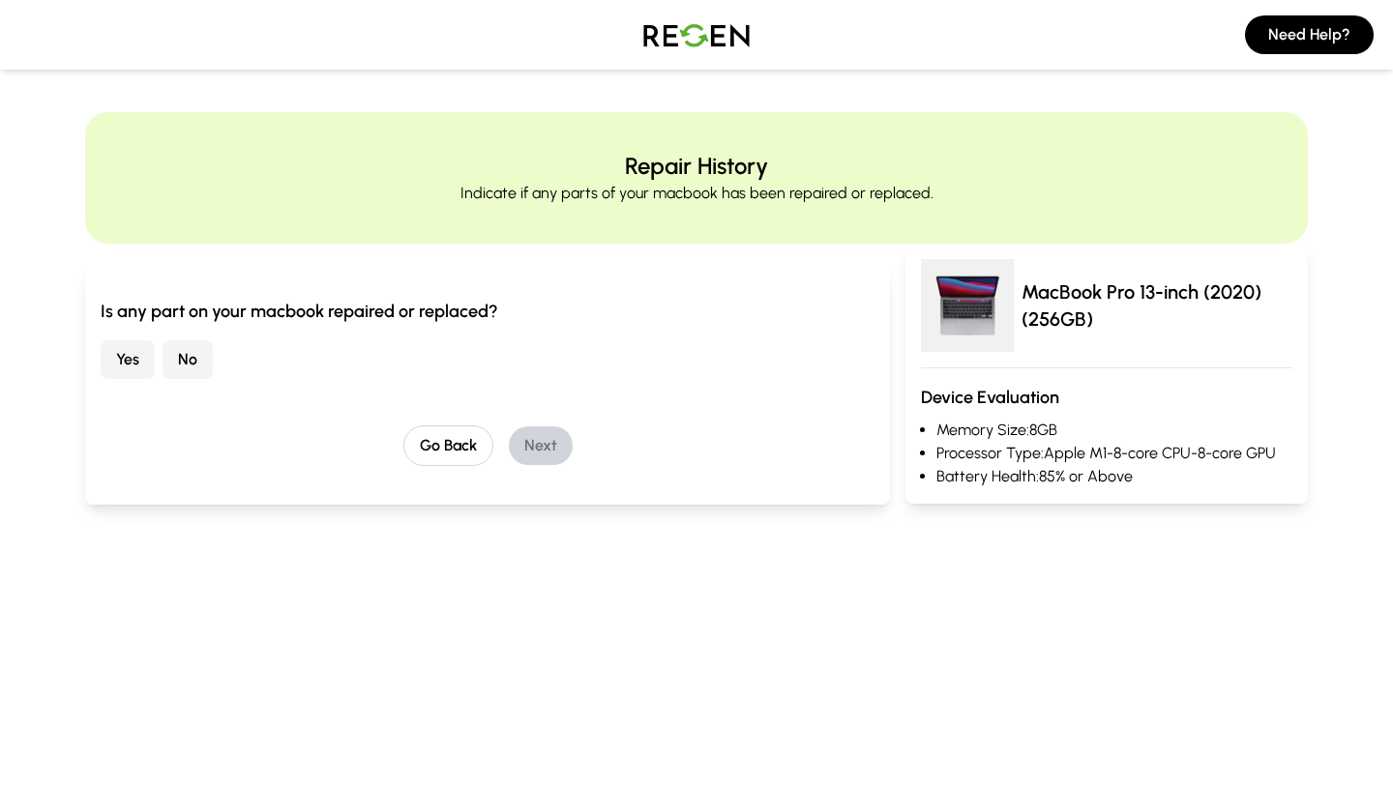
click at [206, 358] on button "No" at bounding box center [188, 359] width 50 height 39
click at [544, 446] on button "Next" at bounding box center [541, 446] width 64 height 39
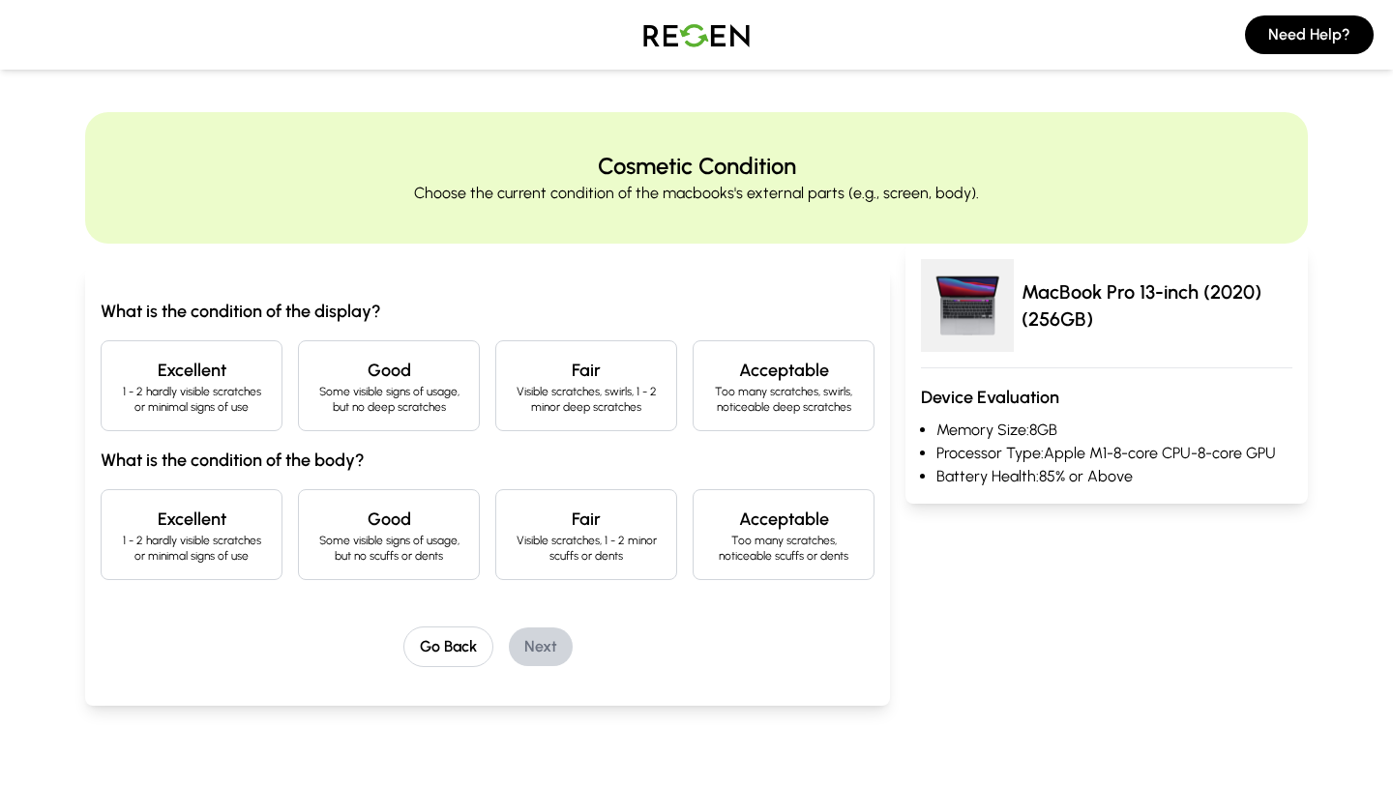
click at [539, 418] on div "Fair Visible scratches, swirls, 1 - 2 minor deep scratches" at bounding box center [586, 385] width 182 height 91
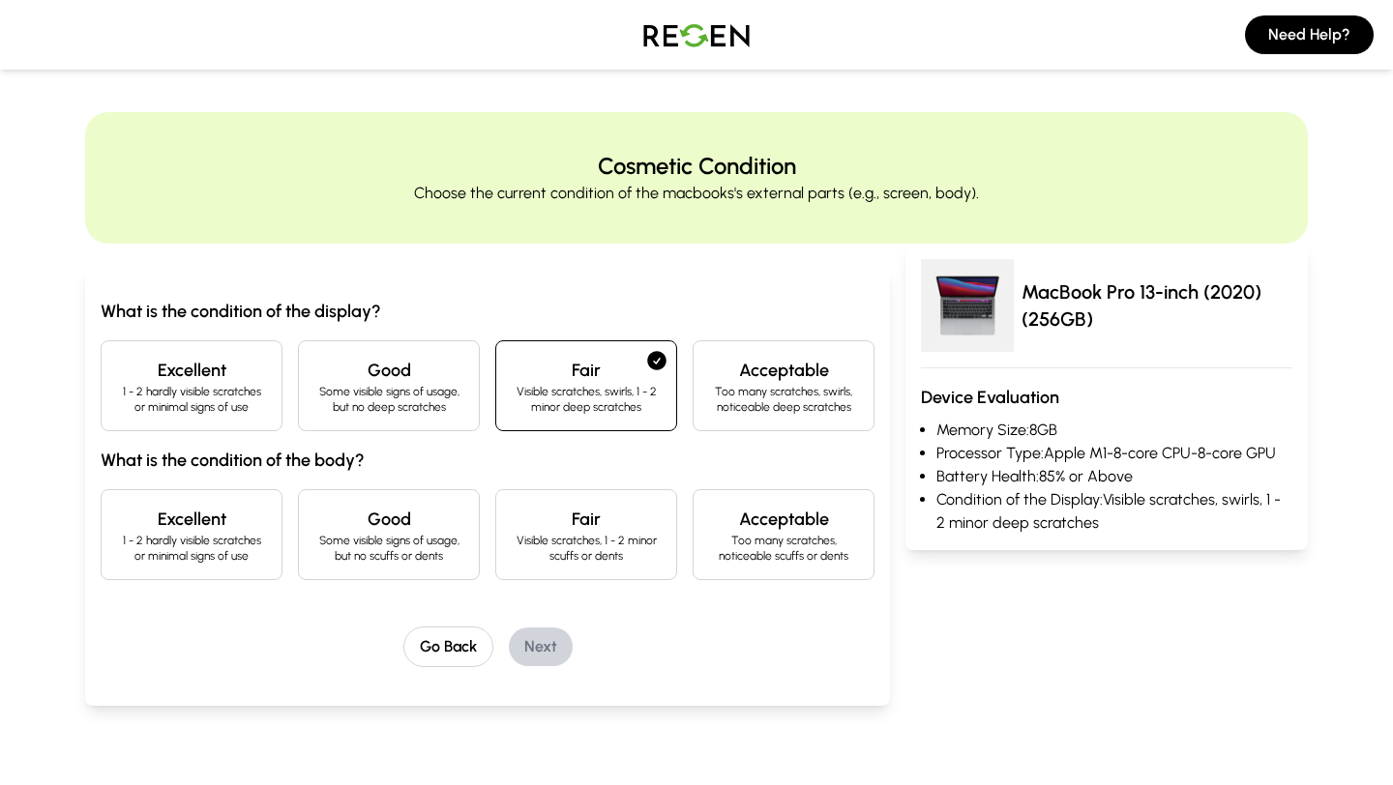
click at [557, 542] on p "Visible scratches, 1 - 2 minor scuffs or dents" at bounding box center [586, 548] width 149 height 31
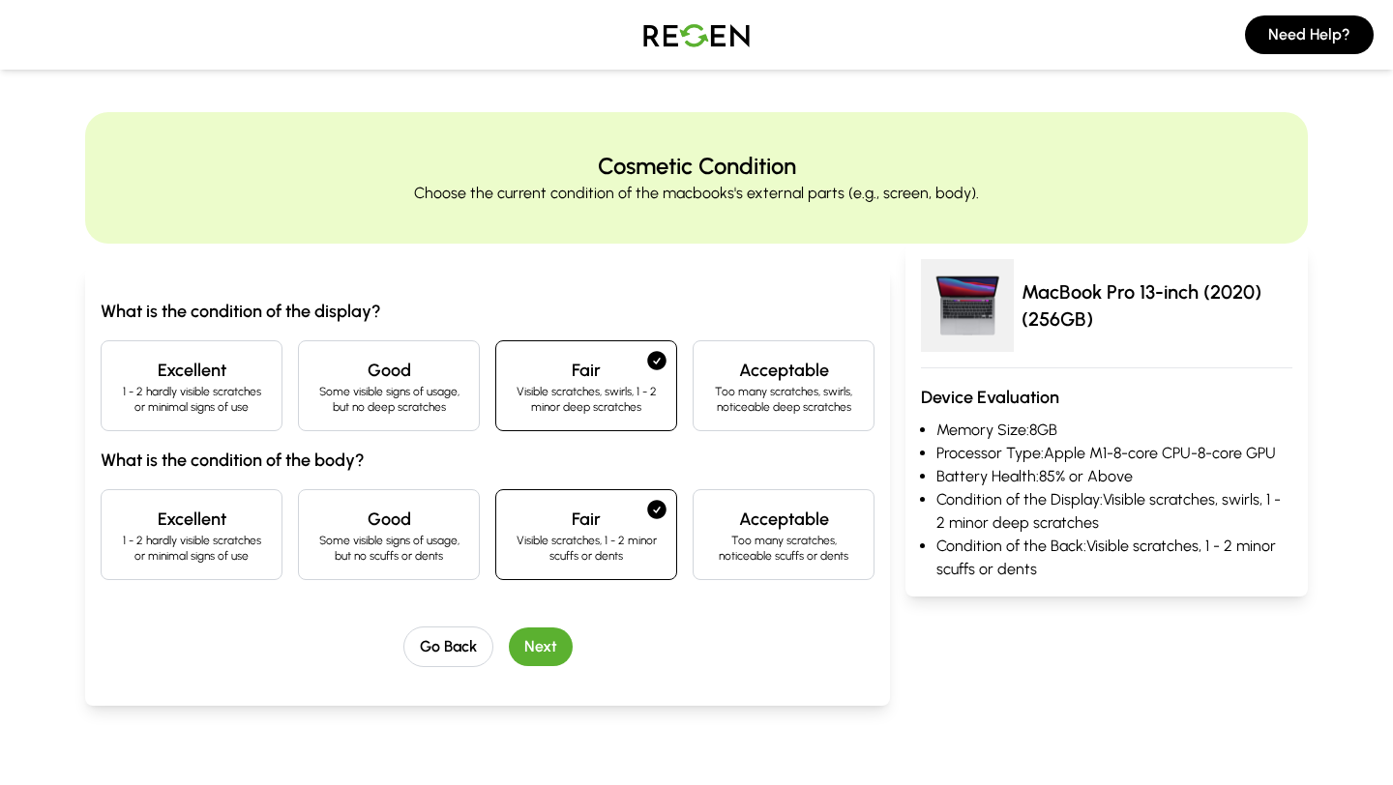
click at [520, 650] on button "Next" at bounding box center [541, 647] width 64 height 39
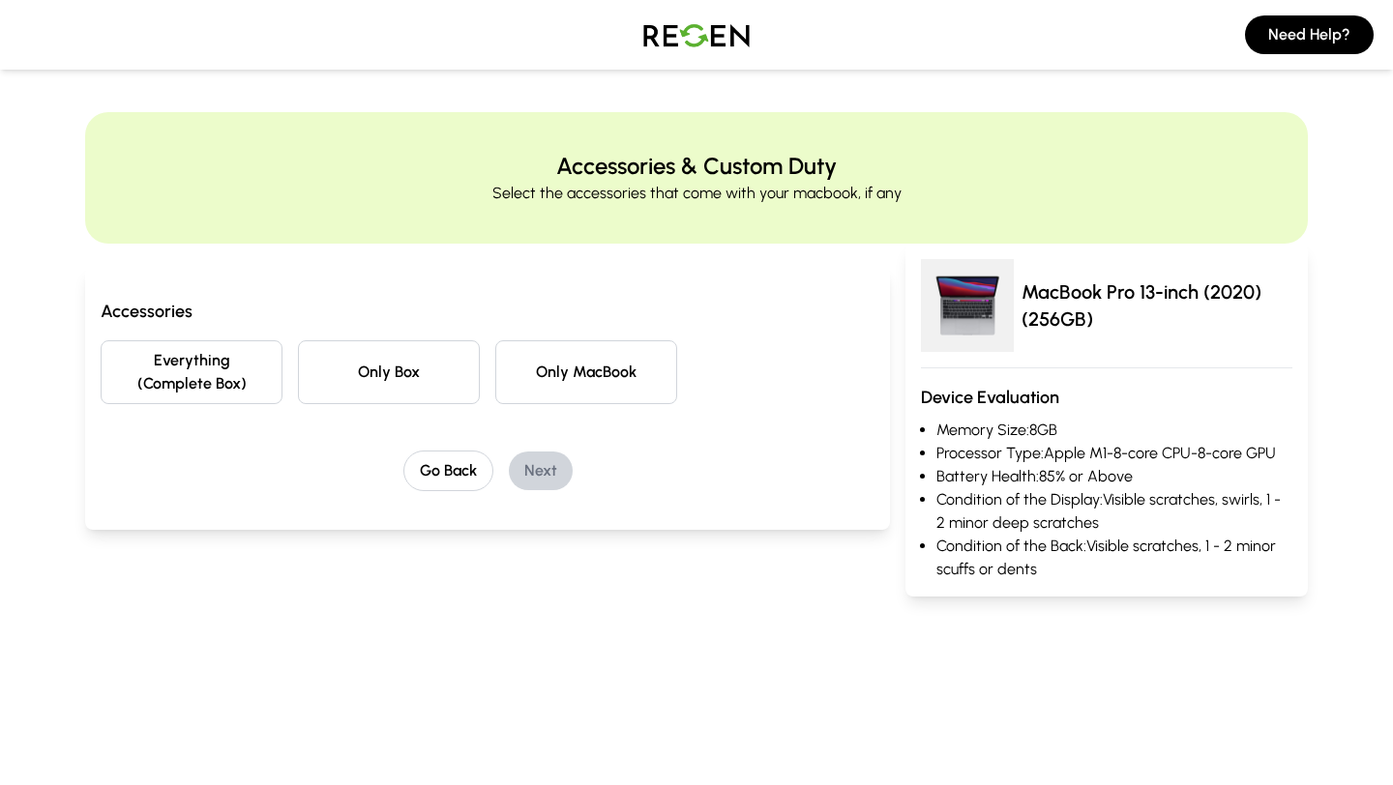
click at [209, 358] on button "Everything (Complete Box)" at bounding box center [192, 372] width 182 height 64
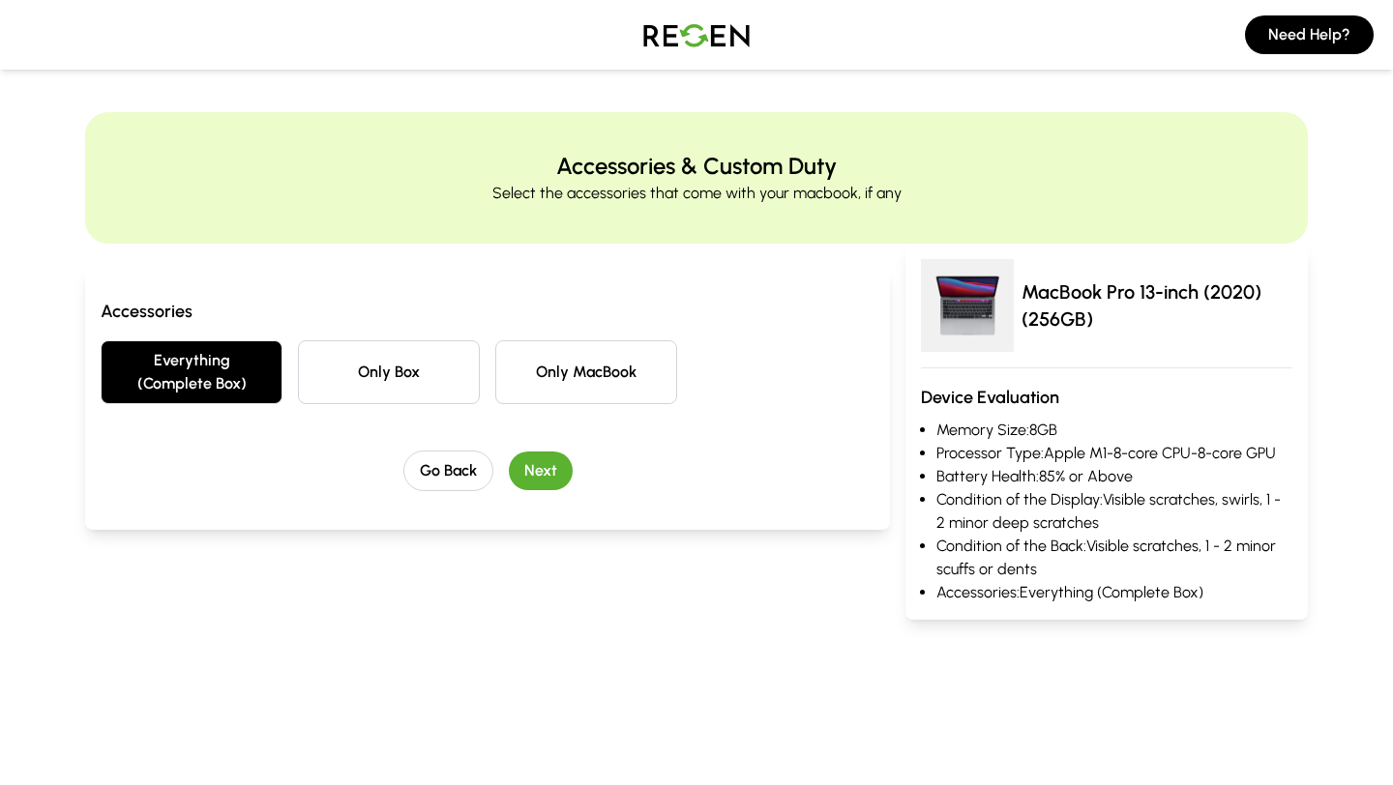
click at [542, 454] on button "Next" at bounding box center [541, 471] width 64 height 39
